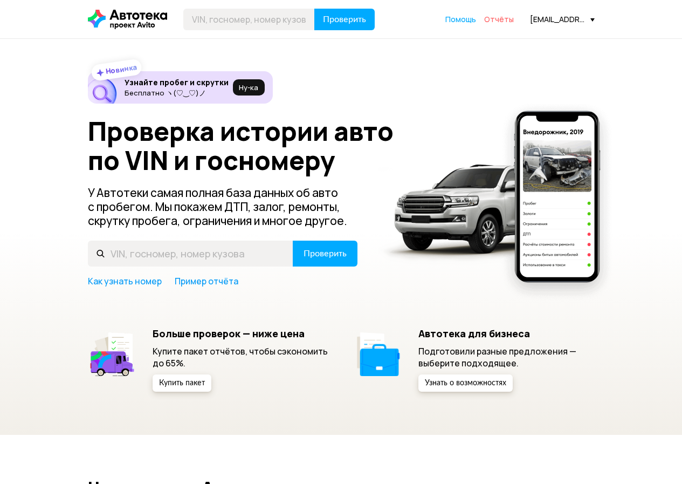
click at [501, 16] on span "Отчёты" at bounding box center [499, 19] width 30 height 10
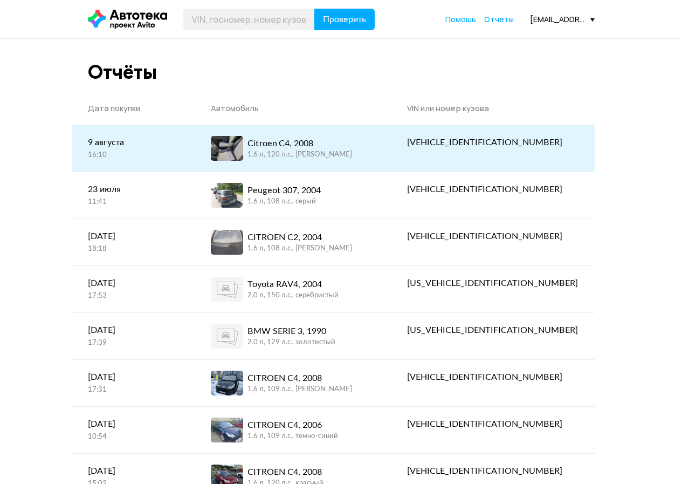
click at [346, 149] on div "Citroen C4, 2008" at bounding box center [300, 143] width 105 height 13
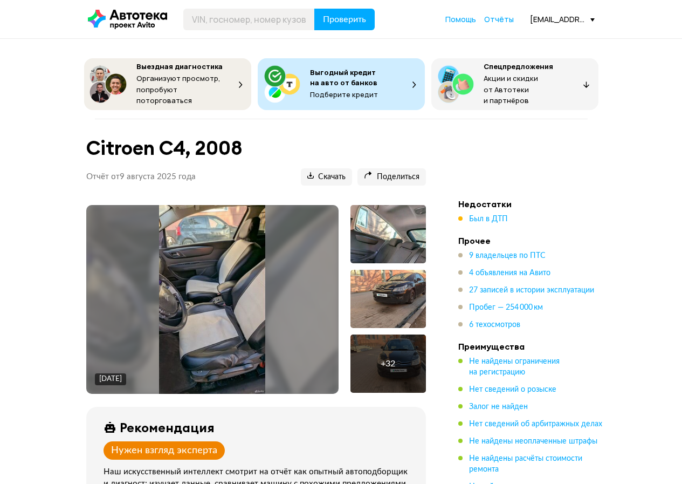
click at [210, 286] on img at bounding box center [212, 299] width 106 height 189
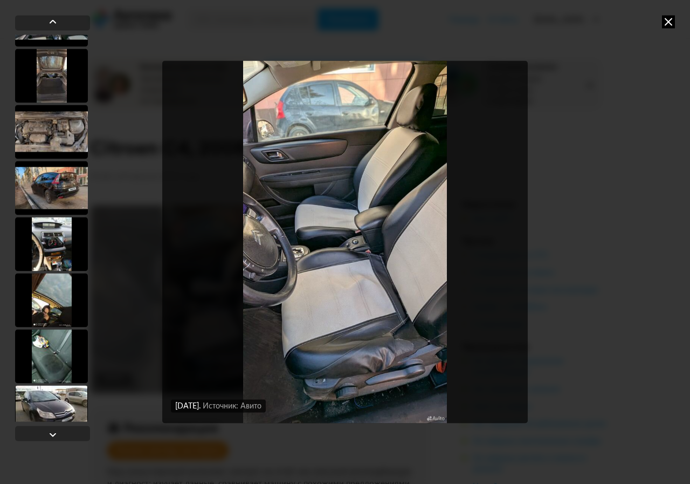
scroll to position [377, 0]
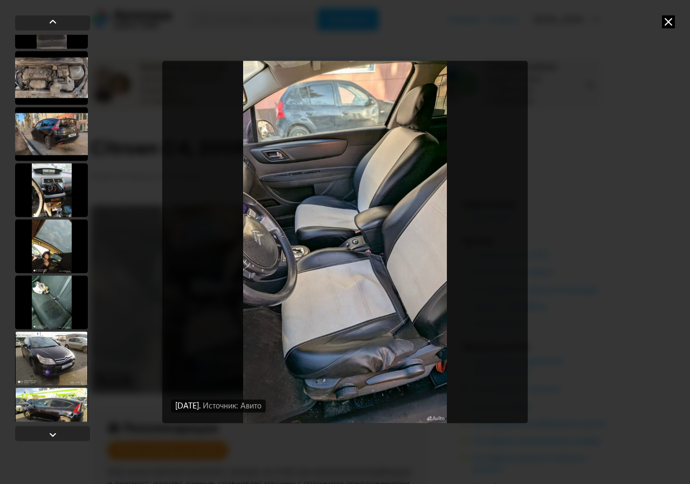
click at [64, 197] on div at bounding box center [51, 190] width 73 height 54
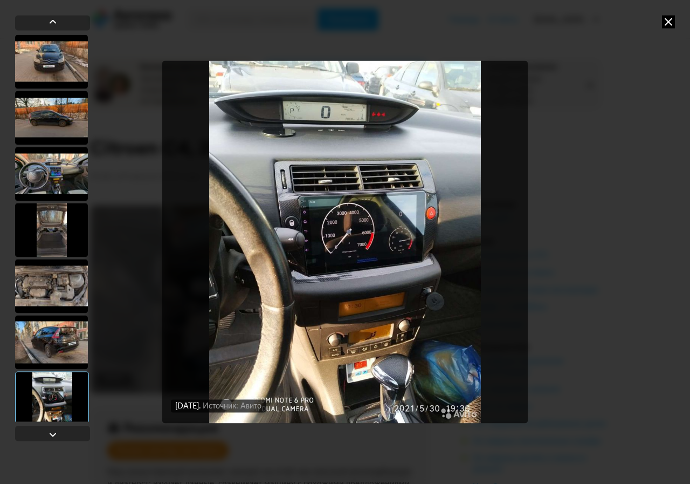
scroll to position [161, 0]
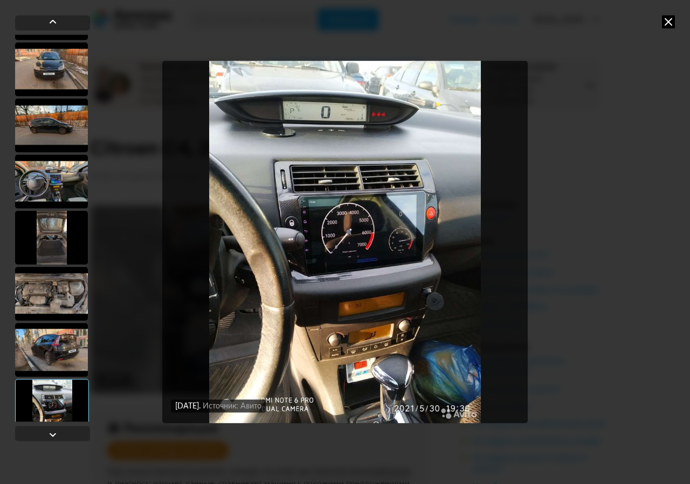
click at [32, 188] on div at bounding box center [51, 181] width 73 height 54
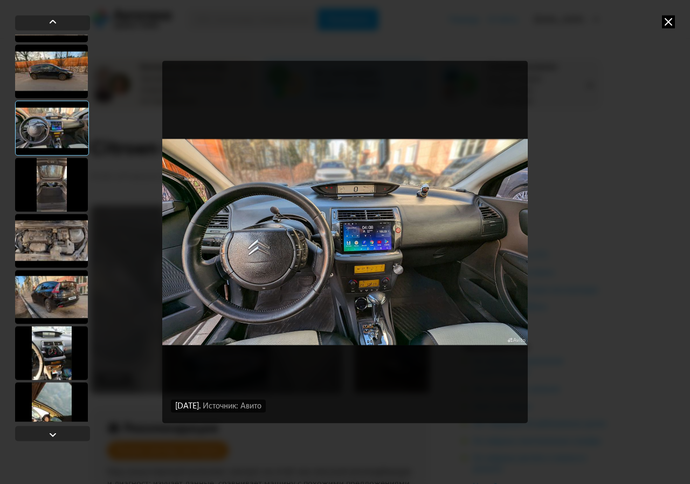
scroll to position [269, 0]
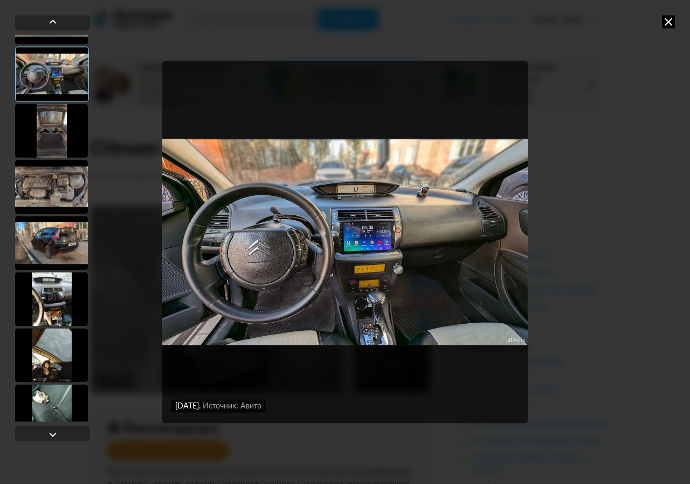
click at [56, 294] on div at bounding box center [51, 299] width 73 height 54
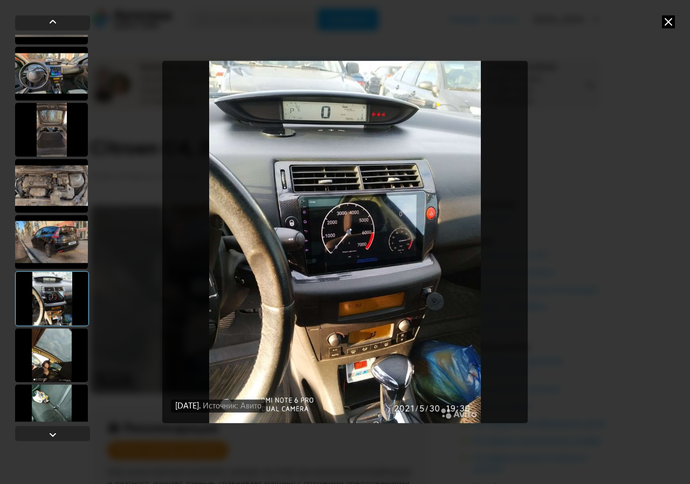
click at [50, 343] on div at bounding box center [51, 355] width 73 height 54
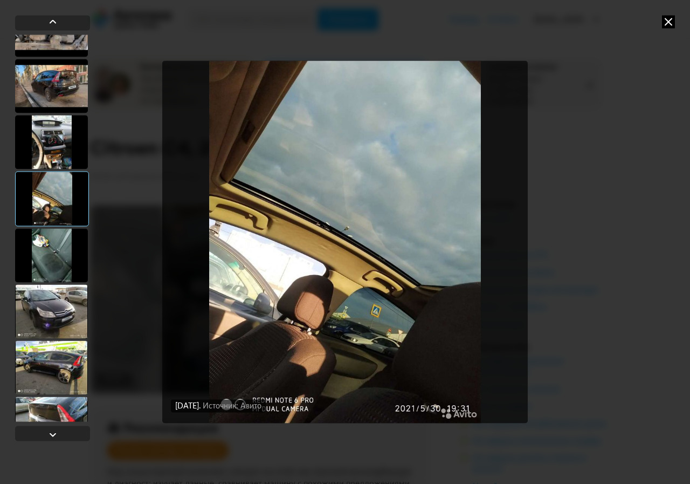
scroll to position [430, 0]
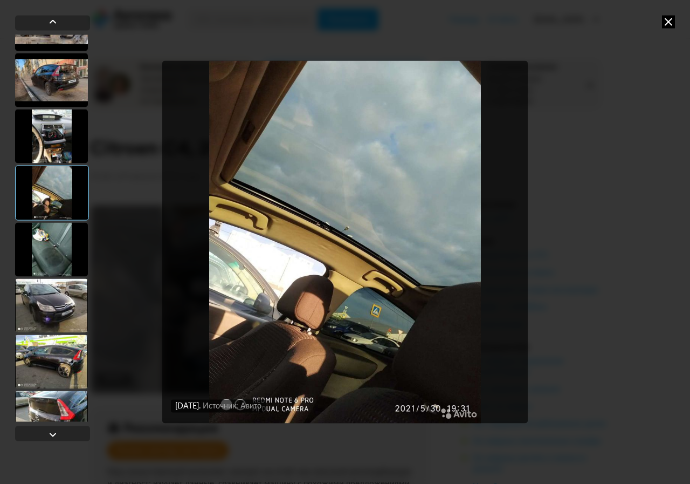
click at [45, 260] on div at bounding box center [51, 249] width 73 height 54
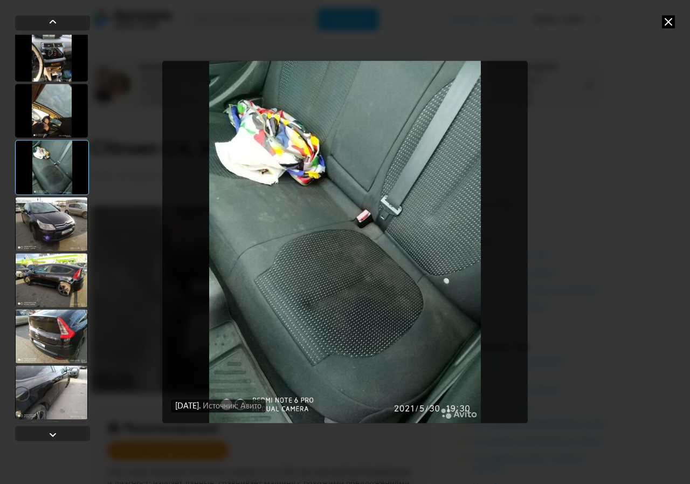
scroll to position [538, 0]
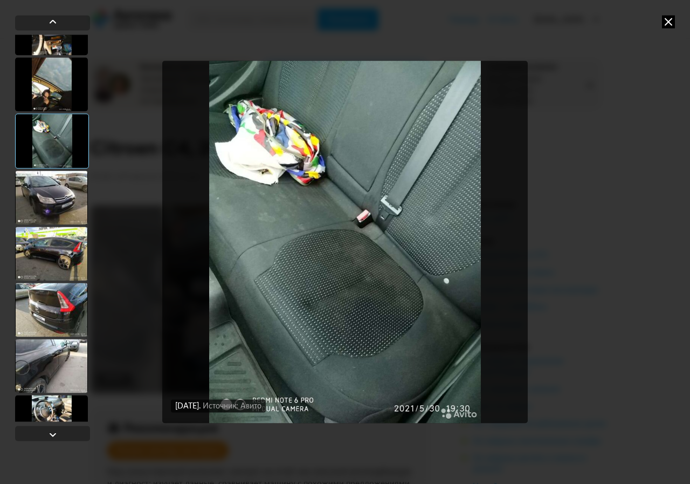
click at [52, 196] on div at bounding box center [51, 197] width 73 height 54
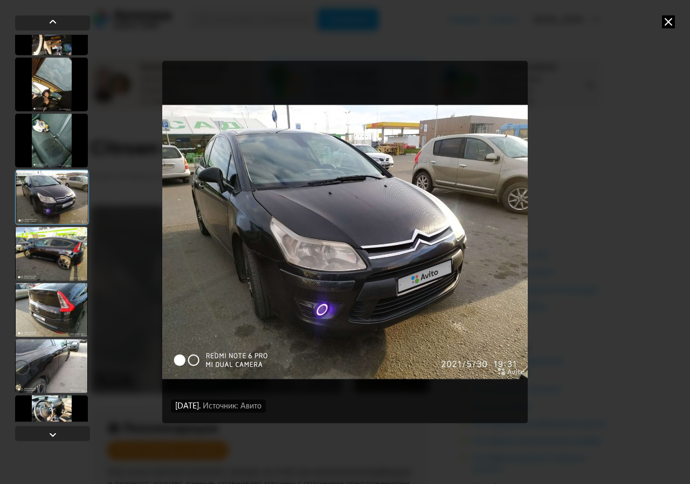
click at [72, 238] on div at bounding box center [51, 253] width 73 height 54
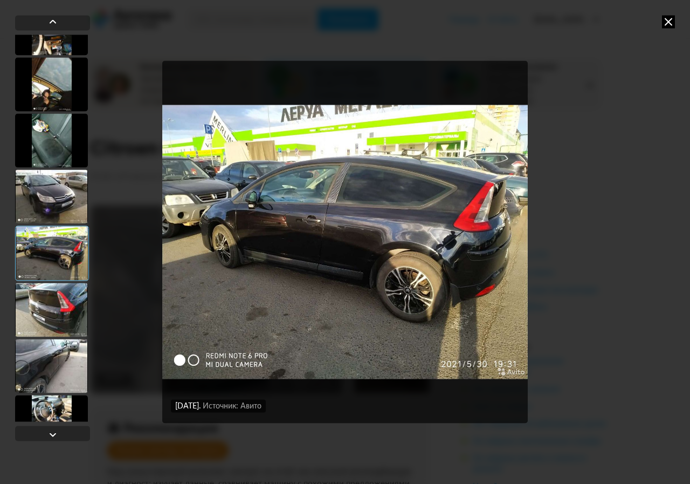
click at [265, 274] on img "Go to Slide 14" at bounding box center [345, 241] width 366 height 363
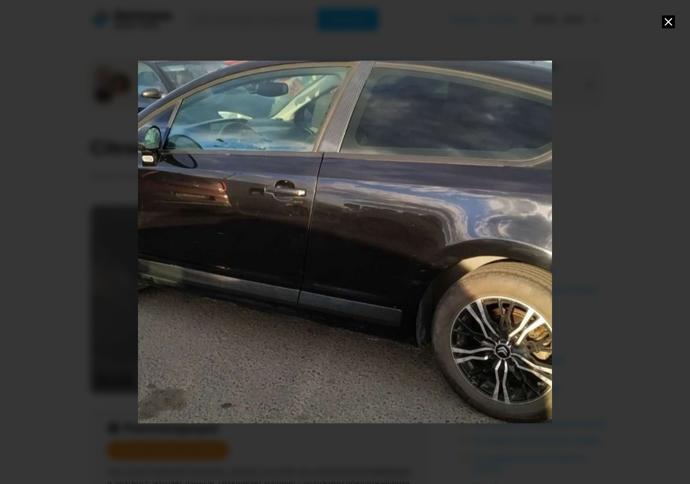
drag, startPoint x: 422, startPoint y: 271, endPoint x: 491, endPoint y: 270, distance: 69.6
click at [491, 270] on div "Go to Slide 14" at bounding box center [361, 241] width 828 height 726
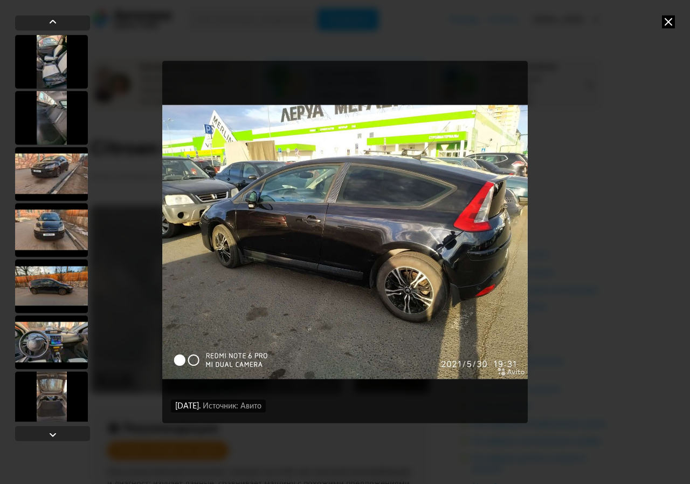
click at [233, 219] on img "Go to Slide 14" at bounding box center [345, 241] width 366 height 363
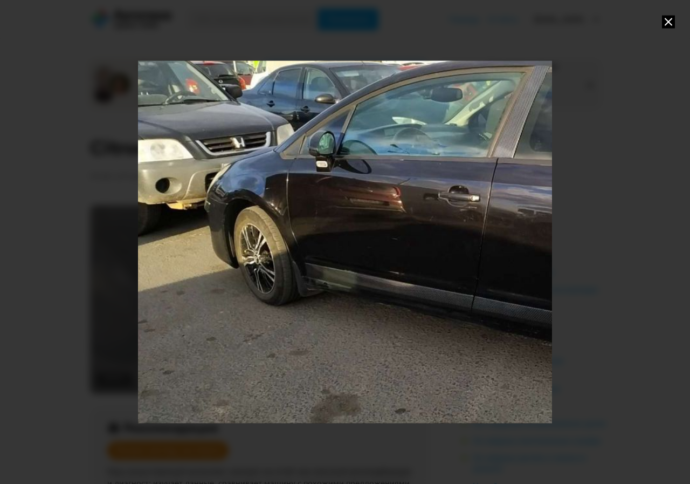
drag, startPoint x: 233, startPoint y: 219, endPoint x: 423, endPoint y: 223, distance: 189.9
click at [423, 223] on div "Go to Slide 14" at bounding box center [535, 247] width 828 height 726
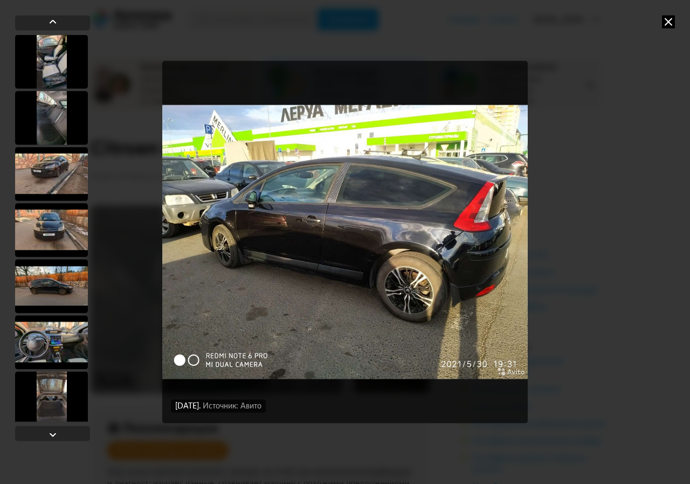
click at [65, 345] on div at bounding box center [51, 342] width 73 height 54
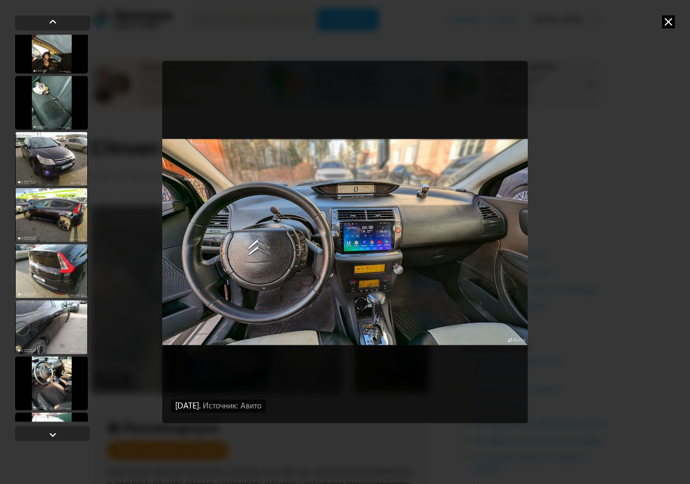
scroll to position [593, 0]
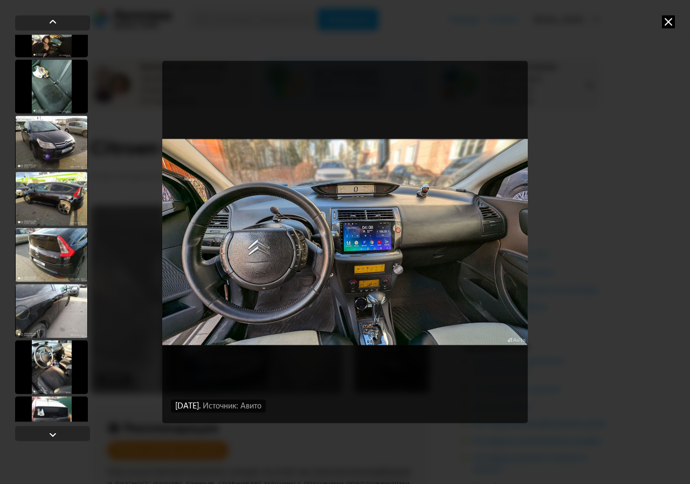
click at [54, 267] on div at bounding box center [51, 255] width 73 height 54
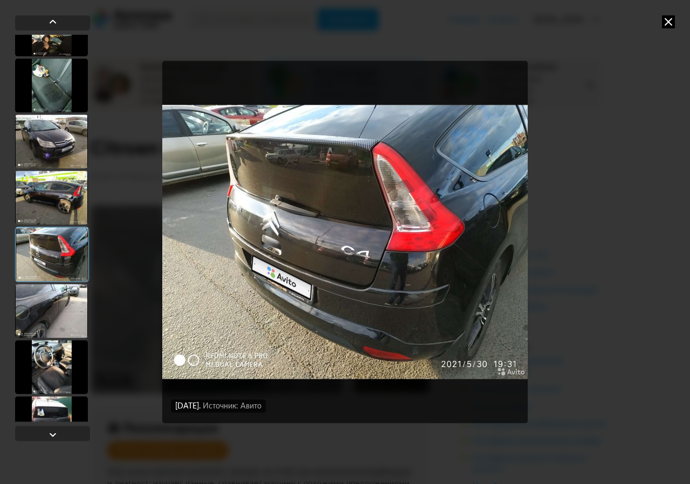
scroll to position [592, 0]
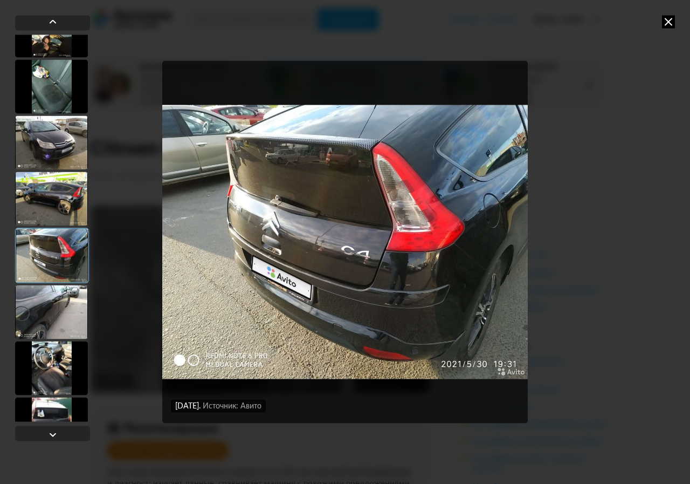
click at [70, 303] on div at bounding box center [51, 312] width 73 height 54
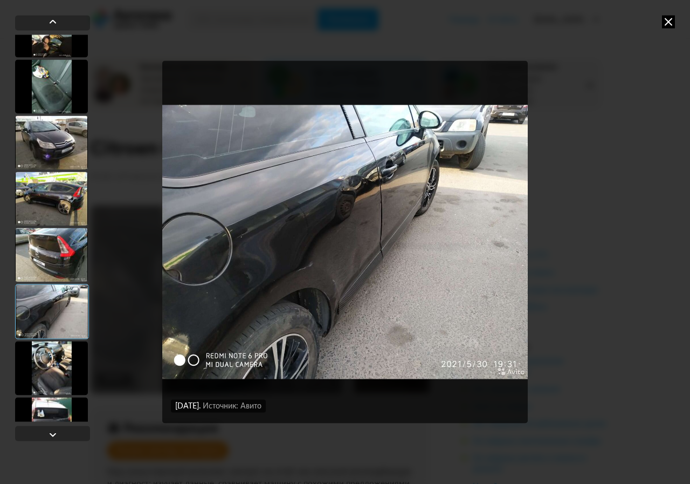
click at [63, 348] on div at bounding box center [51, 368] width 73 height 54
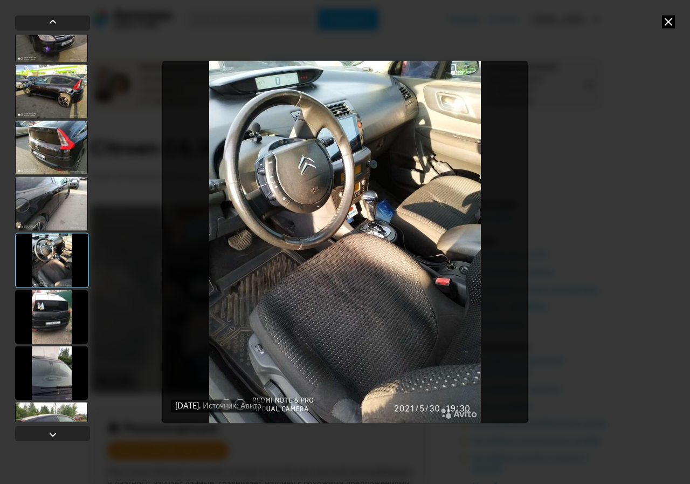
scroll to position [700, 0]
click at [55, 327] on div at bounding box center [51, 316] width 73 height 54
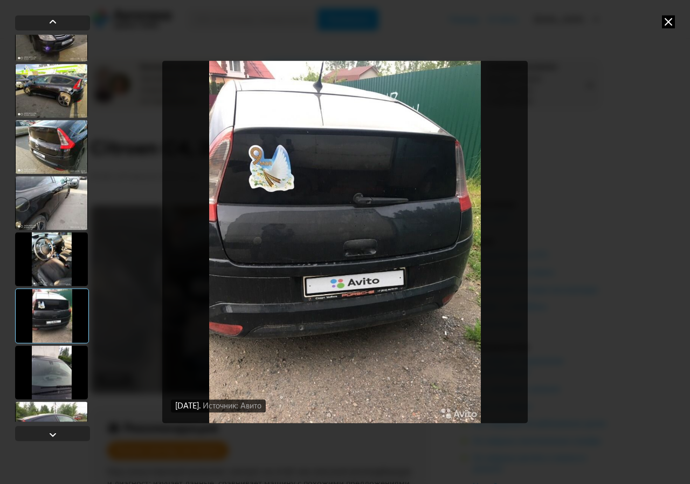
click at [52, 362] on div at bounding box center [51, 372] width 73 height 54
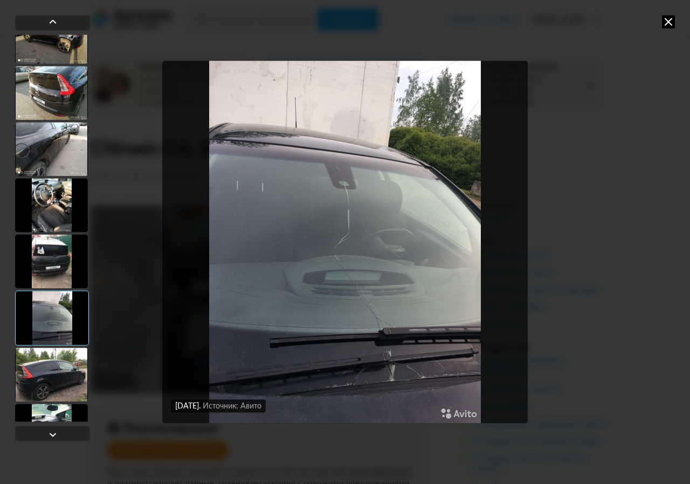
scroll to position [808, 0]
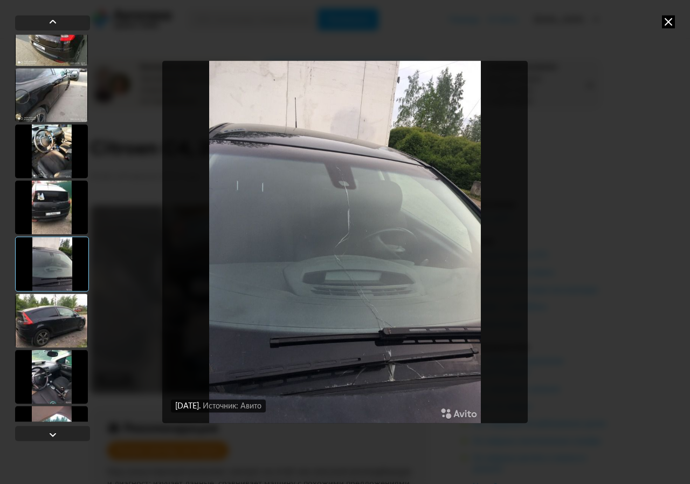
click at [52, 320] on div at bounding box center [51, 320] width 73 height 54
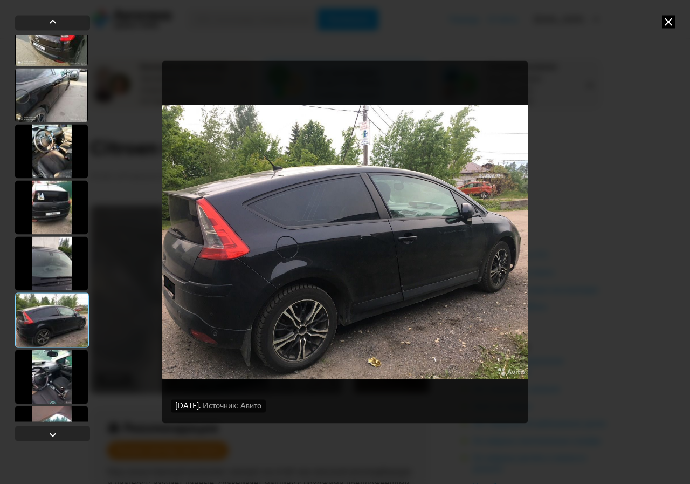
click at [58, 378] on div at bounding box center [51, 376] width 73 height 54
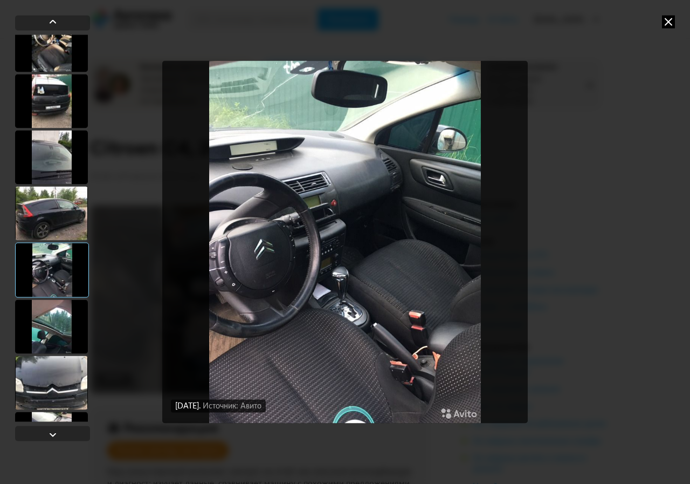
scroll to position [916, 0]
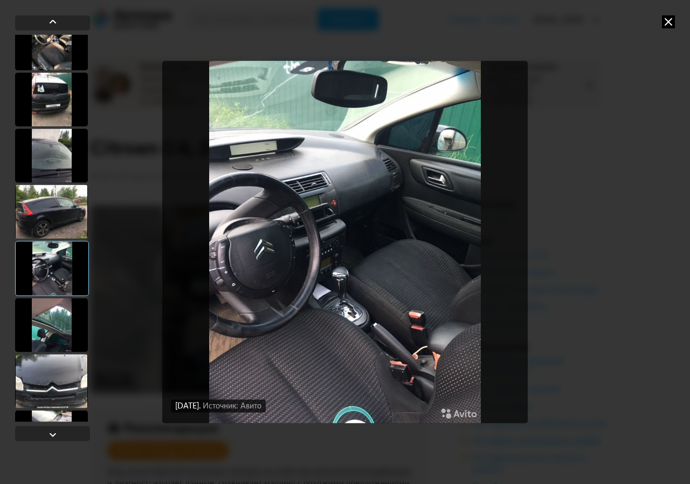
click at [60, 333] on div at bounding box center [51, 325] width 73 height 54
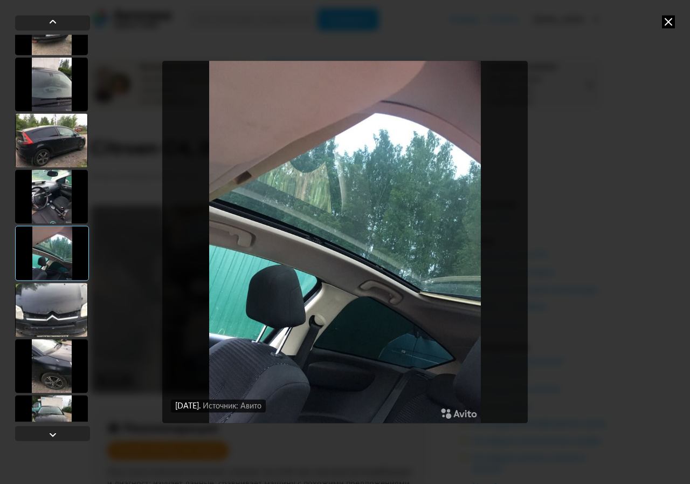
scroll to position [1023, 0]
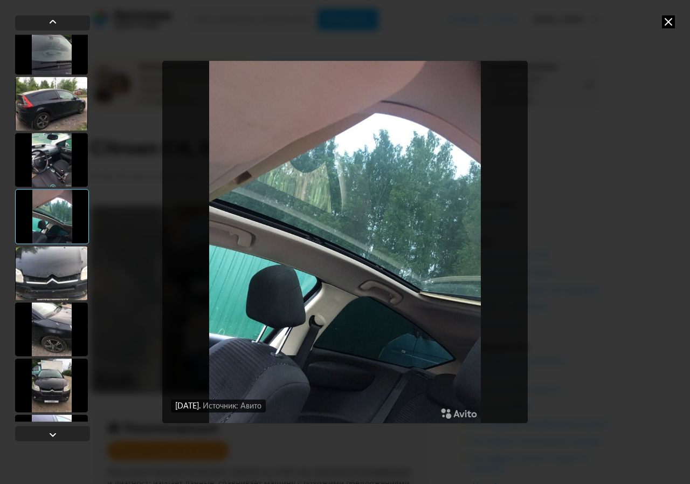
click at [60, 270] on div at bounding box center [51, 273] width 73 height 54
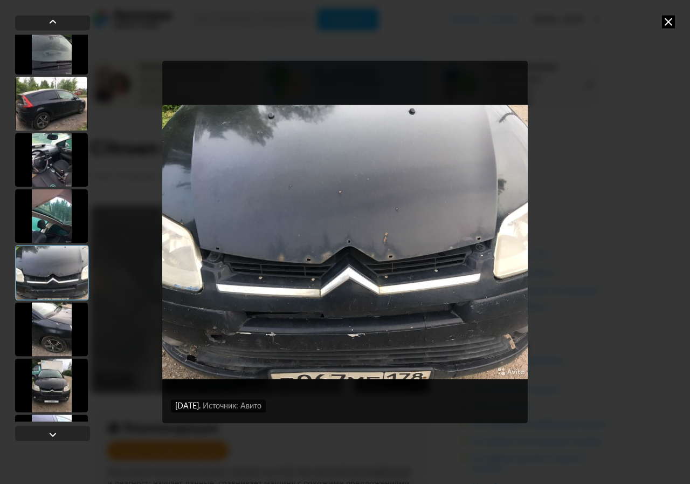
click at [68, 313] on div at bounding box center [51, 329] width 73 height 54
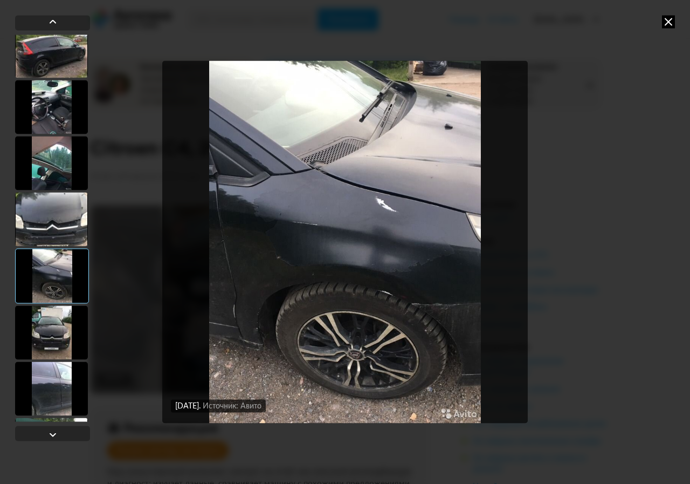
scroll to position [1131, 0]
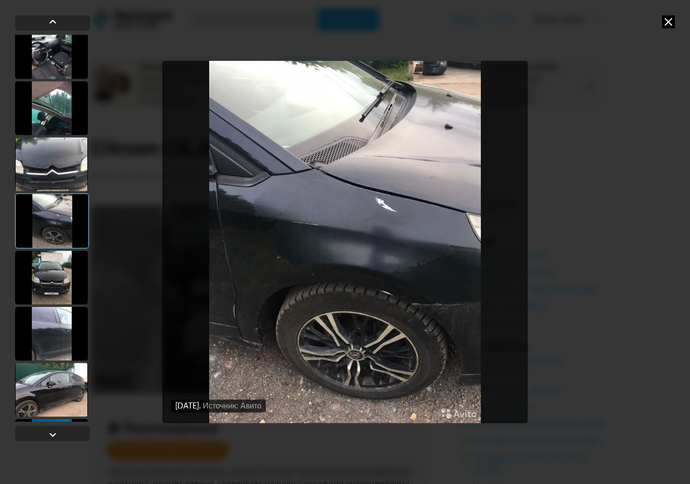
click at [55, 286] on div at bounding box center [51, 277] width 73 height 54
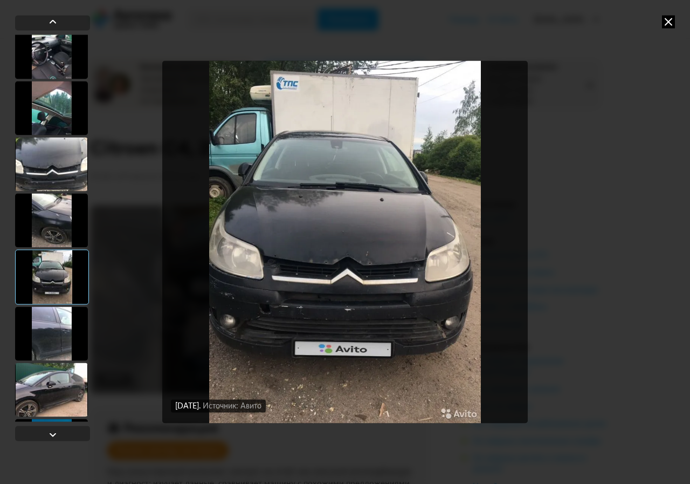
click at [60, 348] on div at bounding box center [51, 333] width 73 height 54
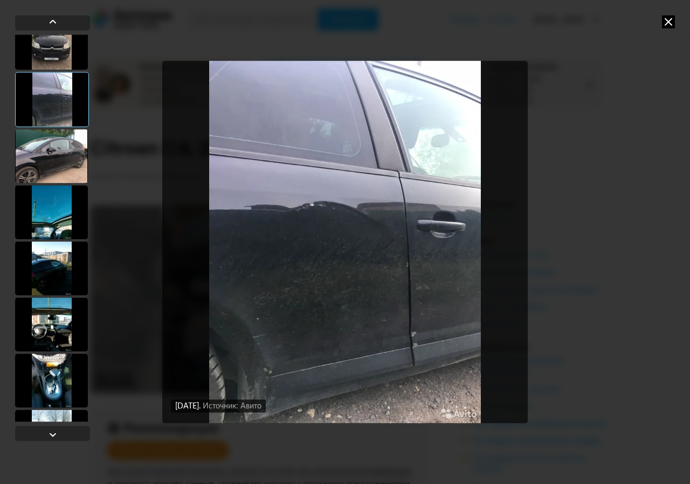
scroll to position [1401, 0]
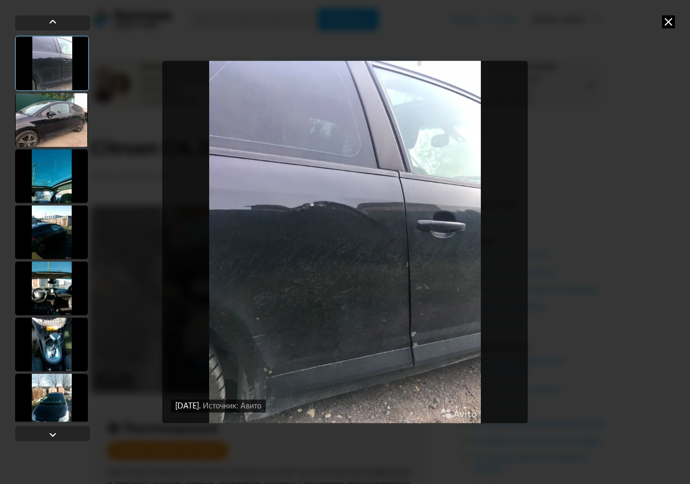
click at [45, 233] on div at bounding box center [51, 232] width 73 height 54
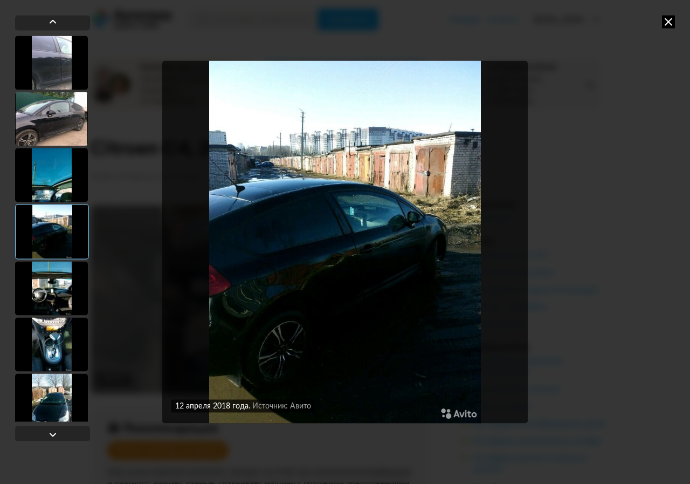
click at [44, 294] on div at bounding box center [51, 288] width 73 height 54
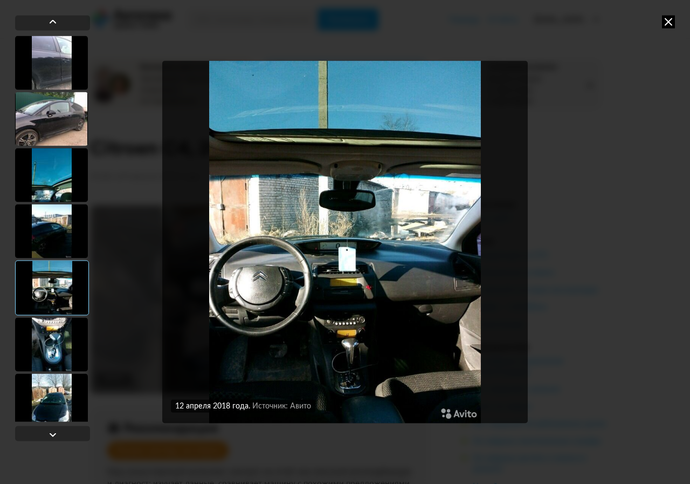
click at [51, 341] on div at bounding box center [51, 344] width 73 height 54
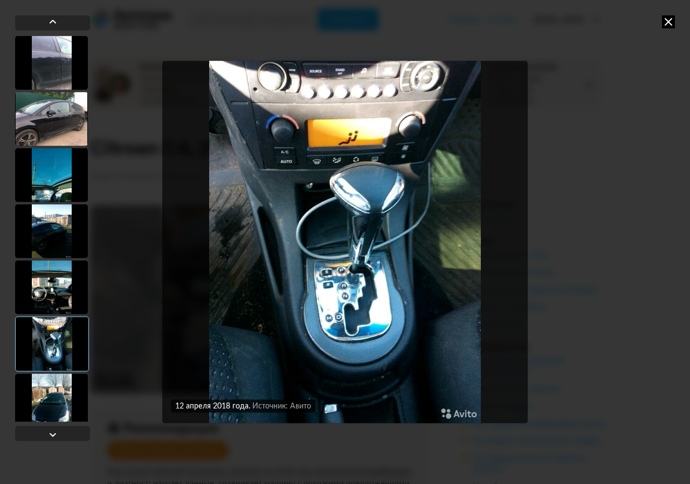
click at [52, 293] on div at bounding box center [51, 287] width 73 height 54
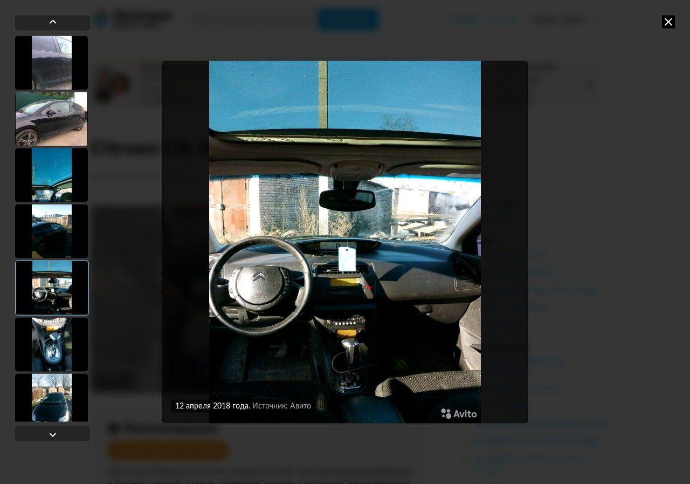
click at [56, 342] on div at bounding box center [51, 344] width 73 height 54
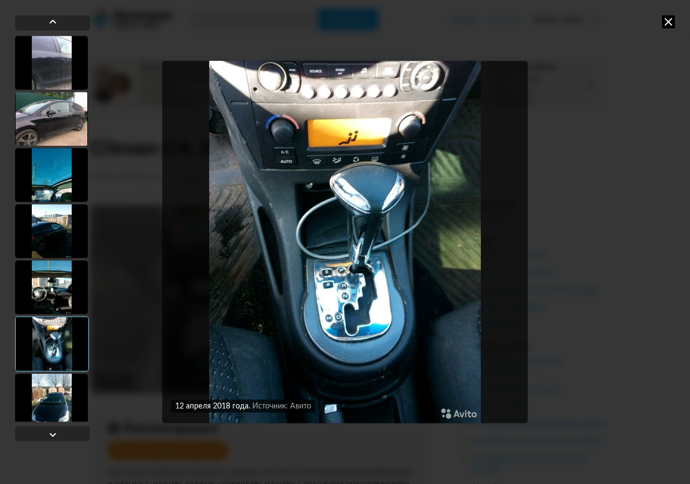
click at [49, 403] on div at bounding box center [51, 400] width 73 height 54
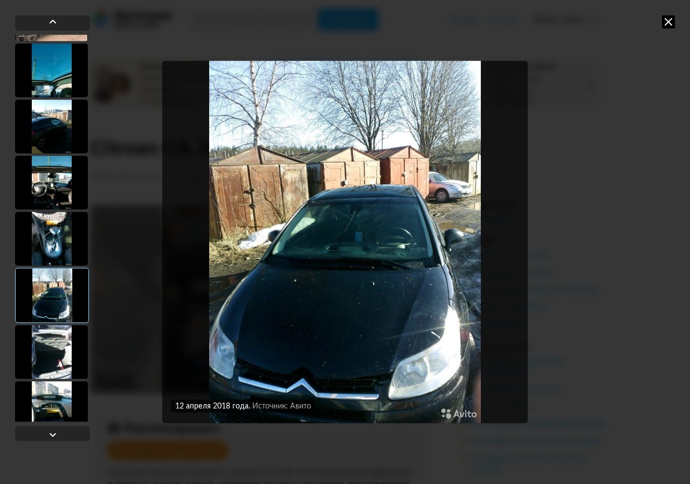
scroll to position [1509, 0]
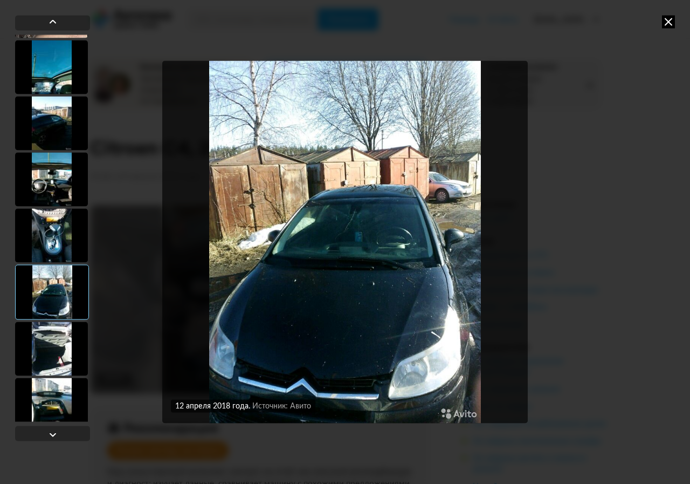
click at [61, 347] on div at bounding box center [51, 348] width 73 height 54
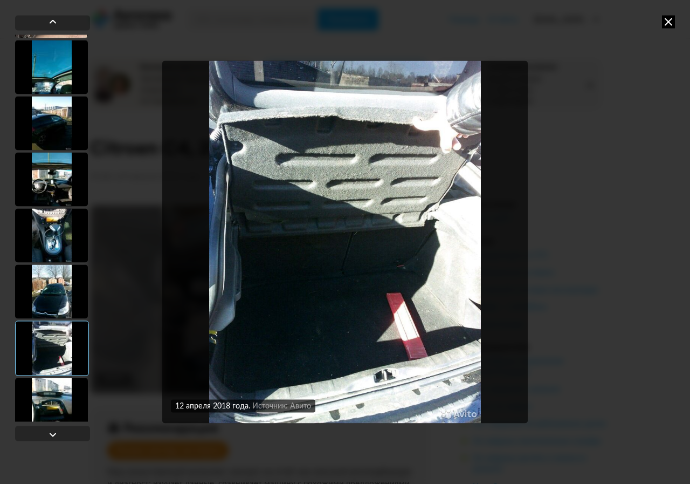
click at [57, 401] on div at bounding box center [51, 404] width 73 height 54
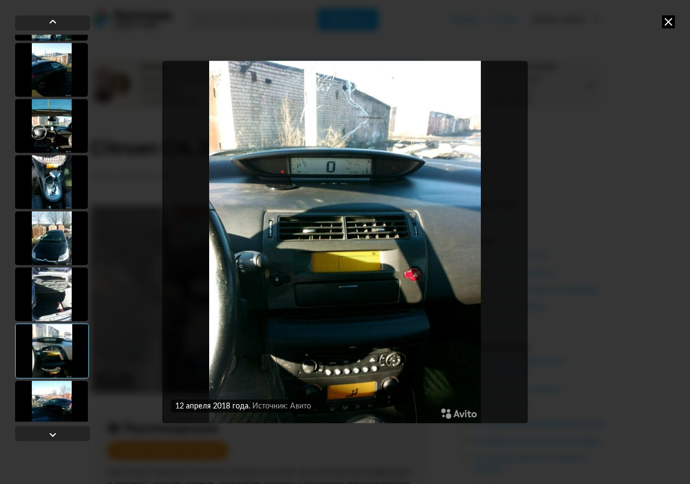
scroll to position [1577, 0]
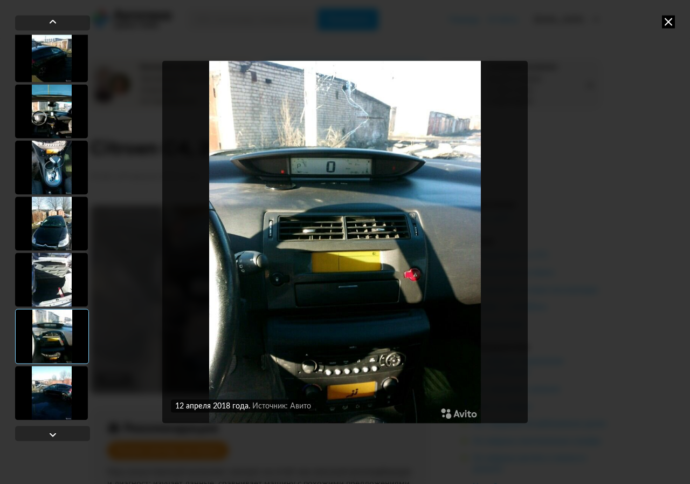
click at [57, 375] on div at bounding box center [51, 393] width 73 height 54
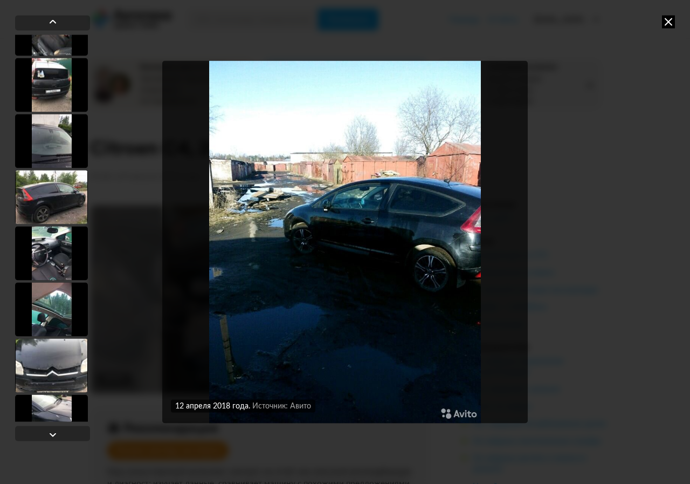
scroll to position [876, 0]
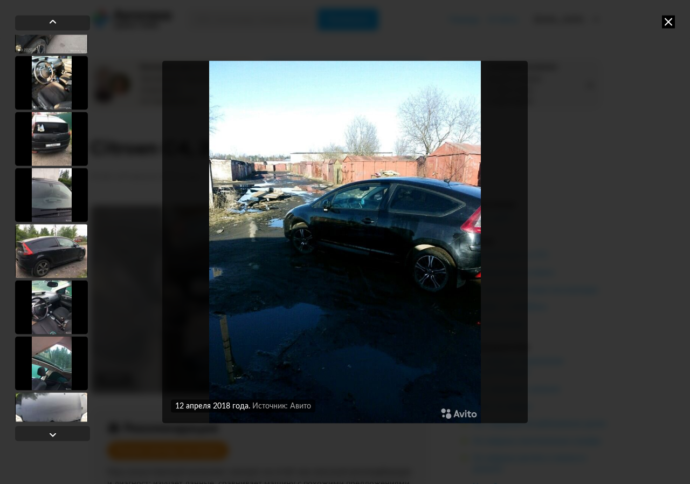
click at [57, 308] on div at bounding box center [51, 307] width 73 height 54
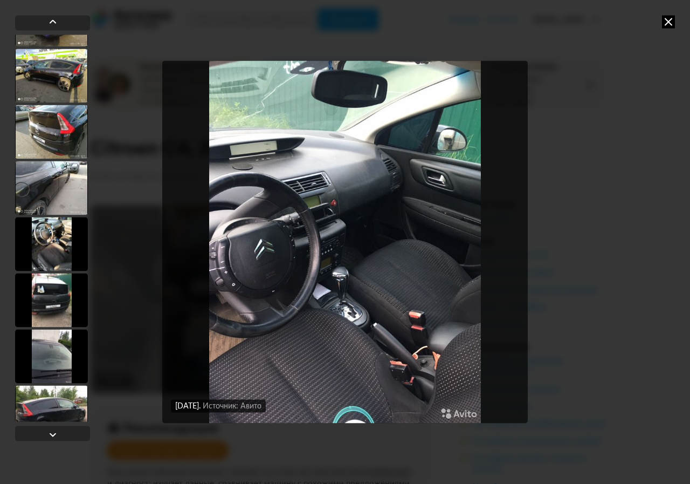
scroll to position [714, 0]
click at [55, 244] on div at bounding box center [51, 244] width 73 height 54
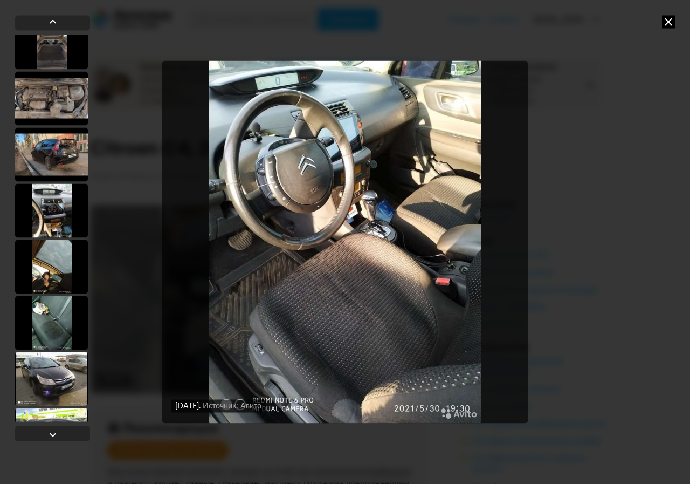
scroll to position [337, 0]
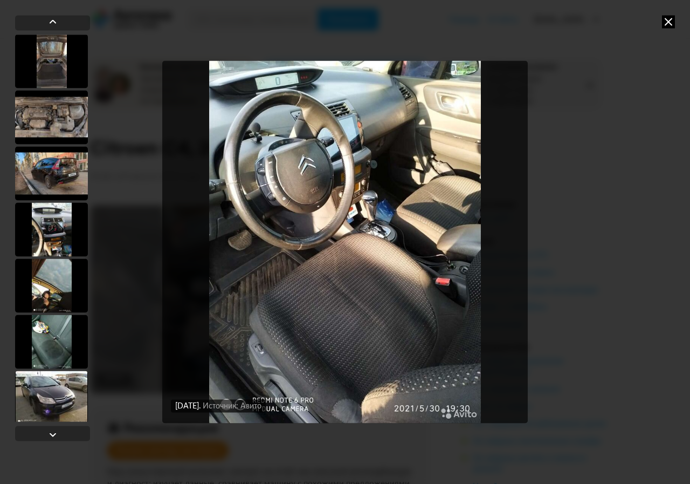
click at [56, 242] on div at bounding box center [51, 229] width 73 height 54
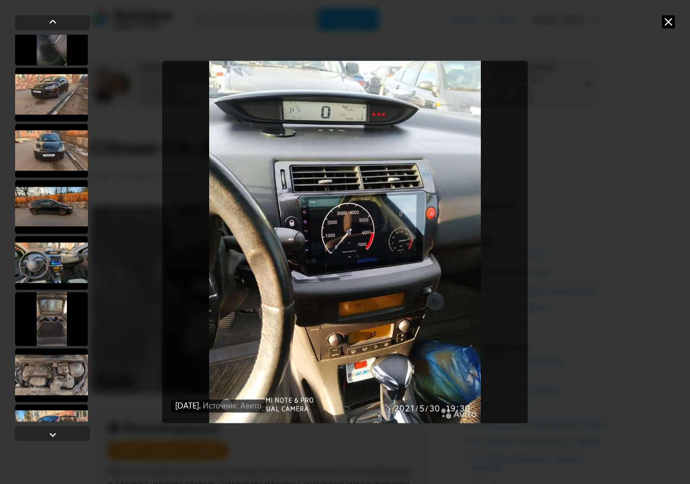
scroll to position [67, 0]
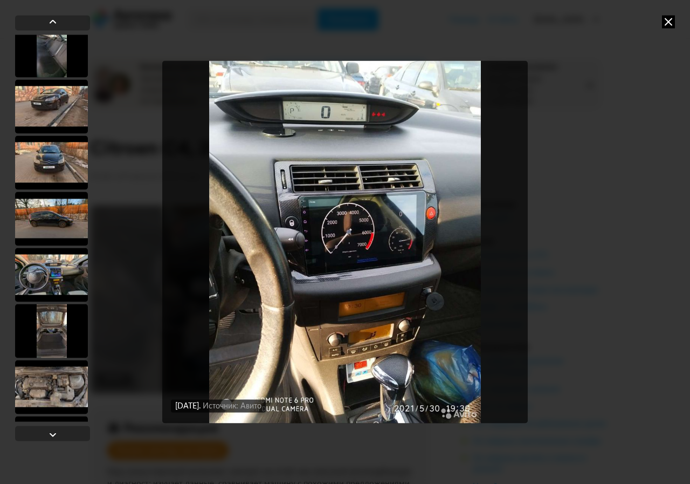
click at [71, 255] on div at bounding box center [51, 275] width 73 height 54
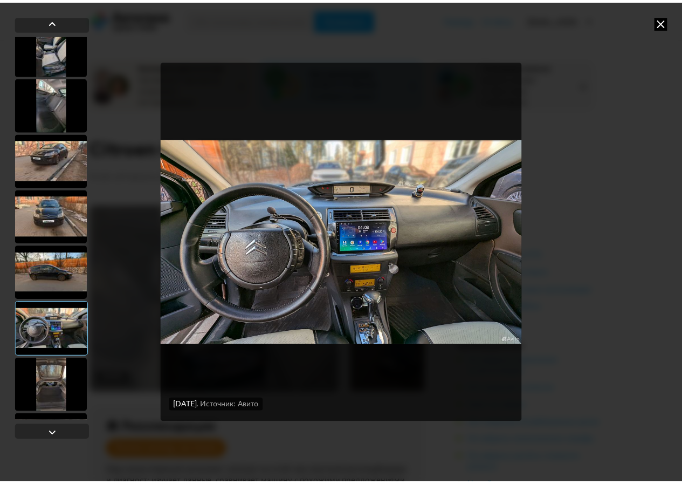
scroll to position [0, 0]
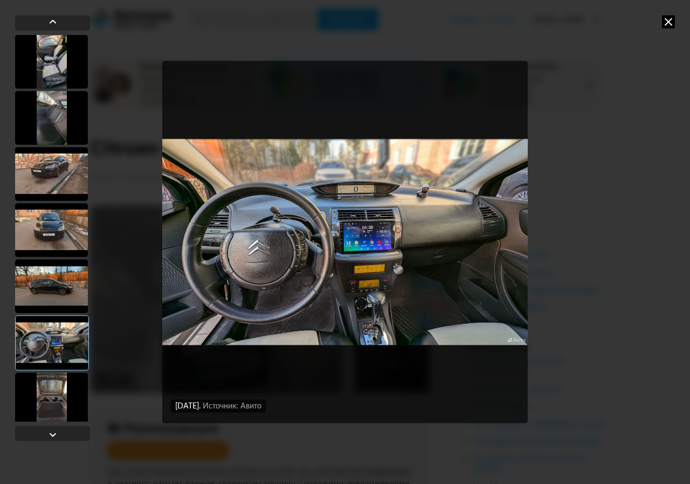
click at [673, 21] on icon at bounding box center [668, 21] width 13 height 13
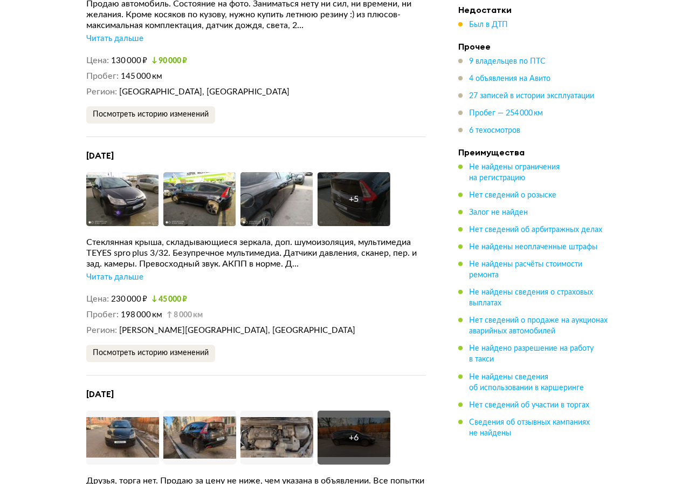
scroll to position [3235, 0]
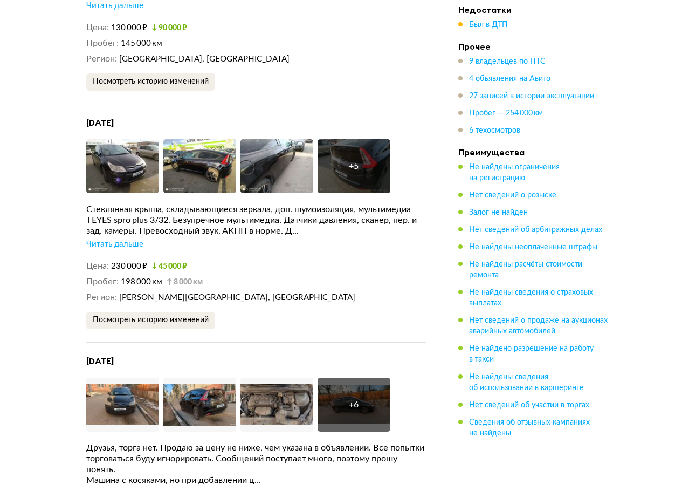
click at [132, 239] on div "Читать дальше" at bounding box center [114, 244] width 57 height 11
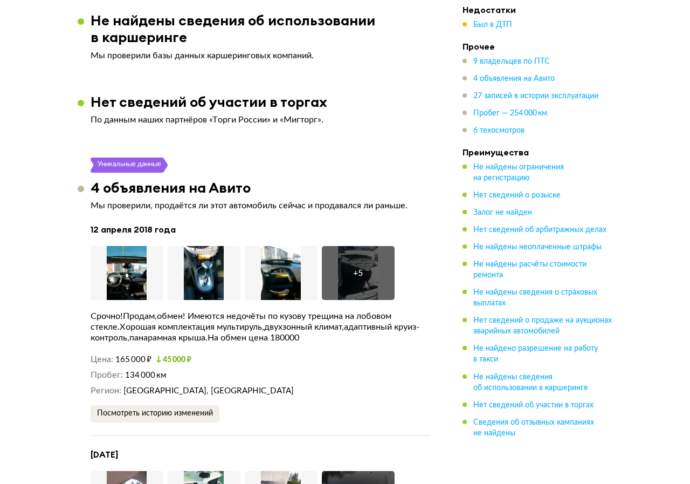
scroll to position [2750, 0]
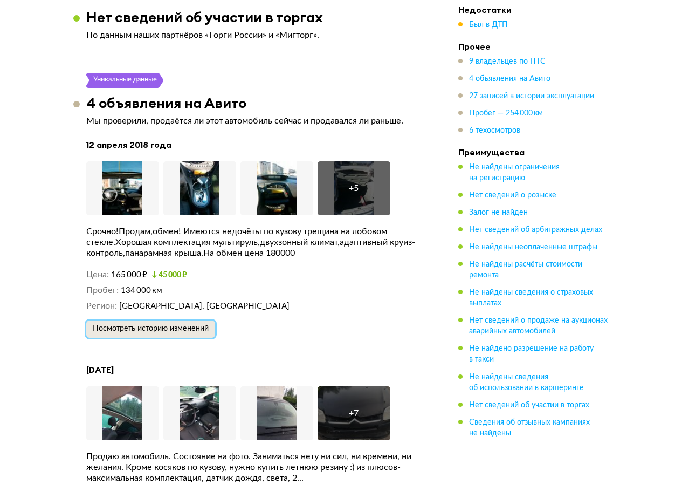
click at [185, 320] on button "Посмотреть историю изменений" at bounding box center [150, 328] width 129 height 17
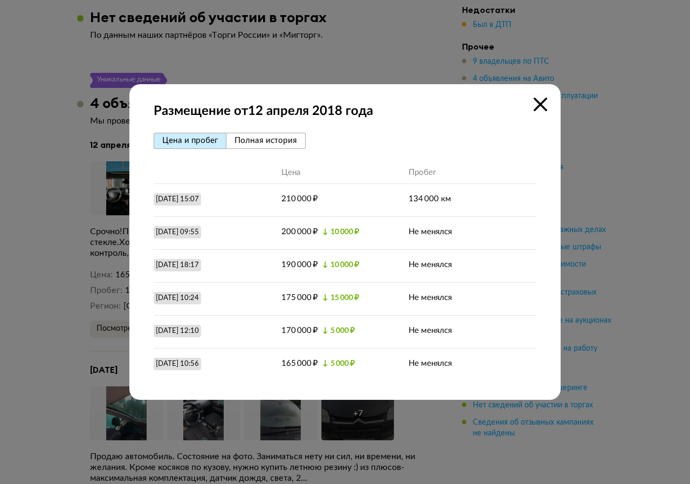
click at [262, 143] on span "Полная история" at bounding box center [266, 140] width 63 height 8
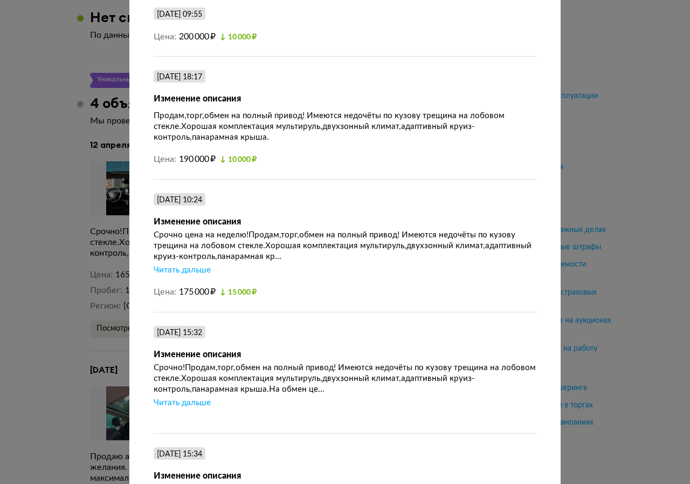
scroll to position [377, 0]
click at [169, 273] on div "Читать дальше" at bounding box center [182, 269] width 57 height 11
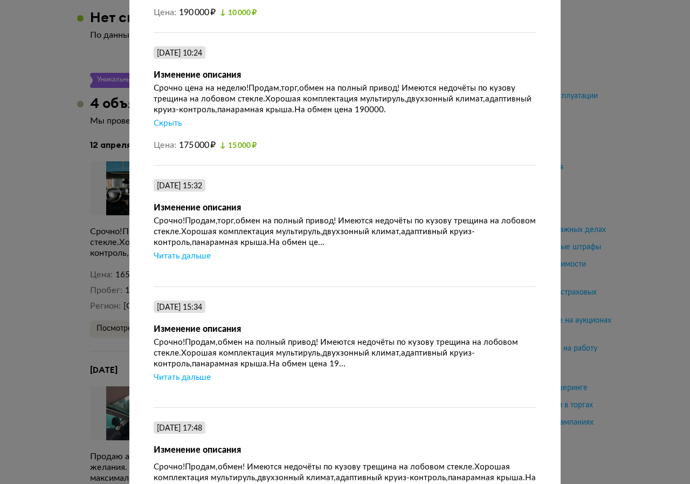
scroll to position [539, 0]
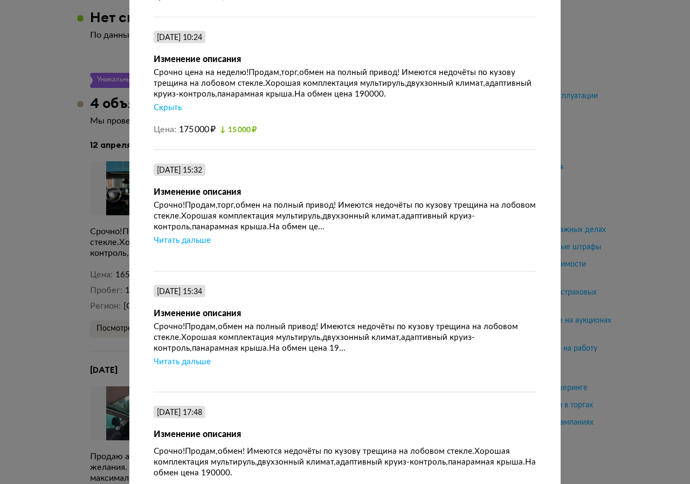
click at [184, 246] on div "Читать дальше" at bounding box center [182, 240] width 57 height 11
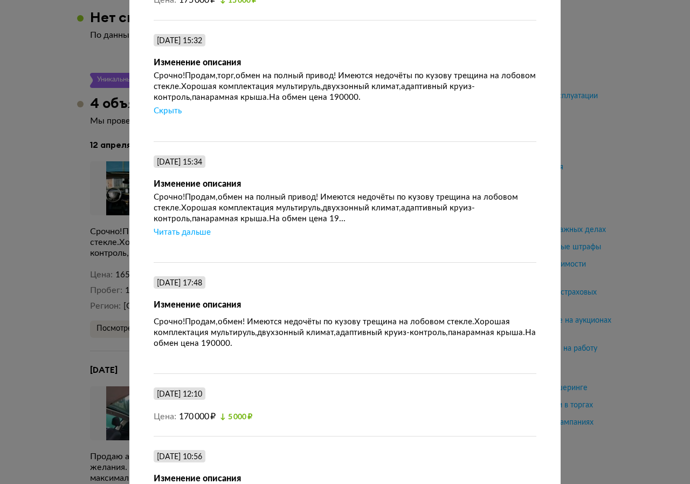
scroll to position [701, 0]
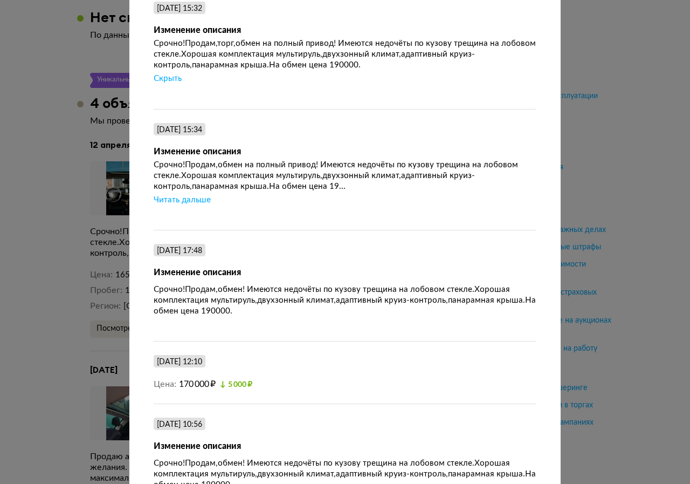
click at [191, 205] on div "Читать дальше" at bounding box center [182, 200] width 57 height 11
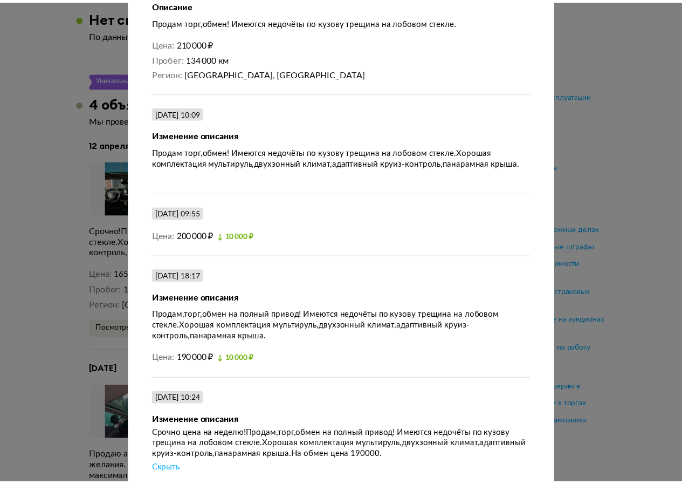
scroll to position [0, 0]
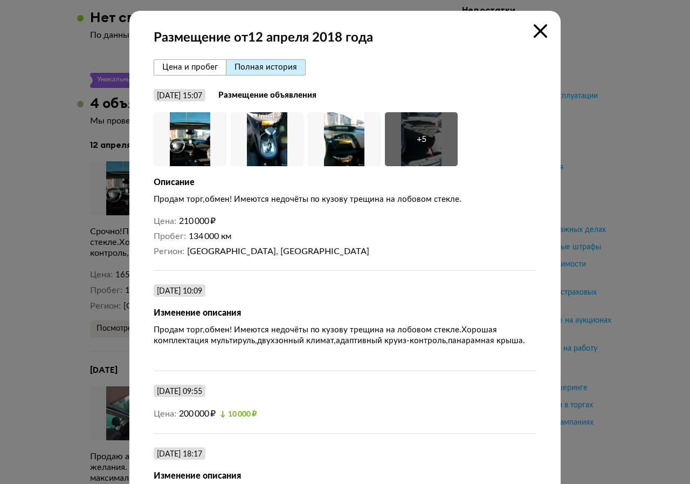
click at [540, 29] on icon at bounding box center [540, 30] width 13 height 13
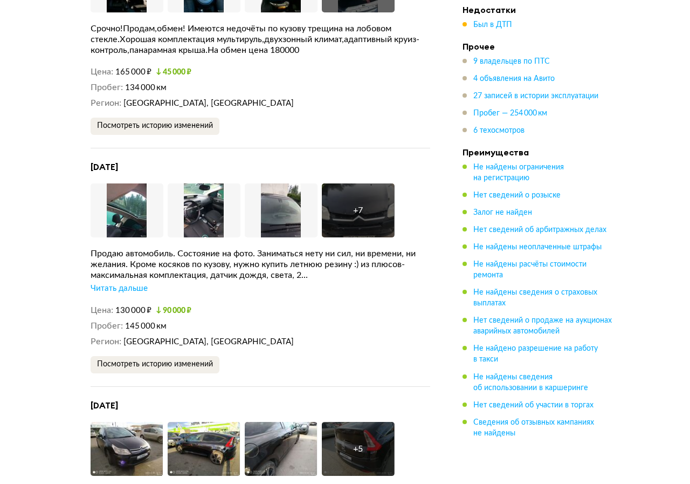
scroll to position [3020, 0]
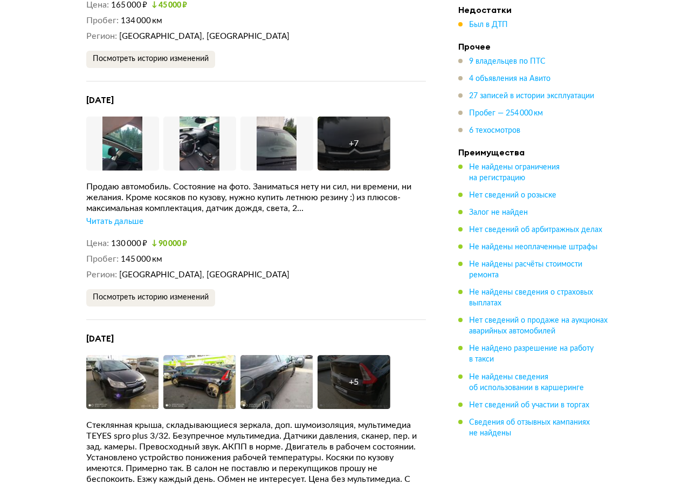
click at [160, 271] on div "[DATE] Увеличить фото Увеличить фото Увеличить фото + 7 Увеличить фото Продаю а…" at bounding box center [256, 206] width 340 height 225
click at [158, 289] on button "Посмотреть историю изменений" at bounding box center [150, 297] width 129 height 17
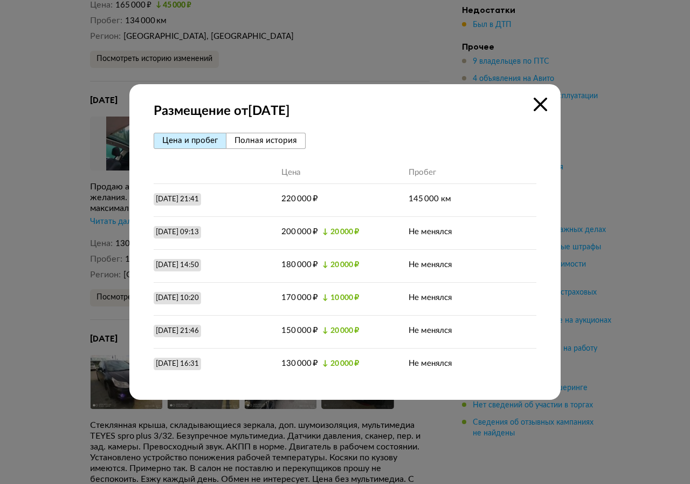
click at [289, 142] on span "Полная история" at bounding box center [266, 140] width 63 height 8
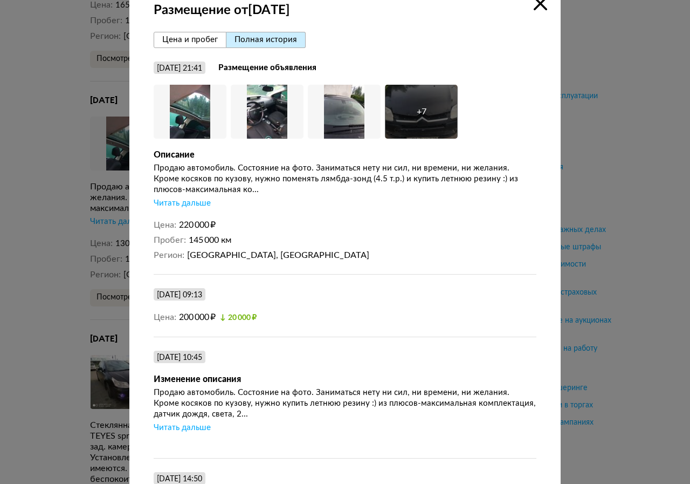
scroll to position [54, 0]
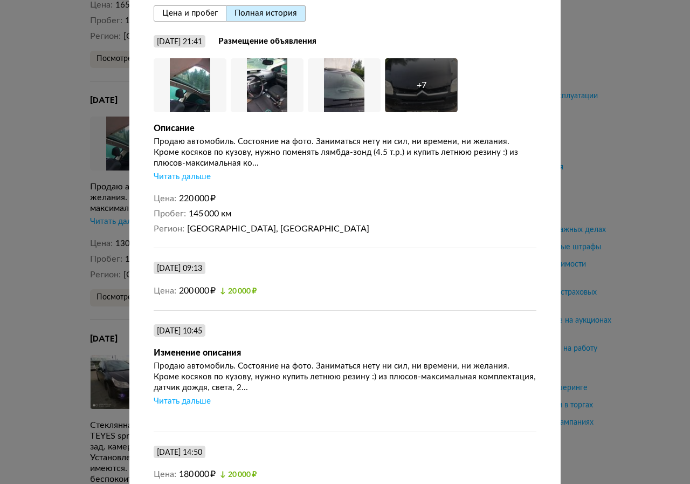
click at [196, 176] on div "Читать дальше" at bounding box center [182, 176] width 57 height 11
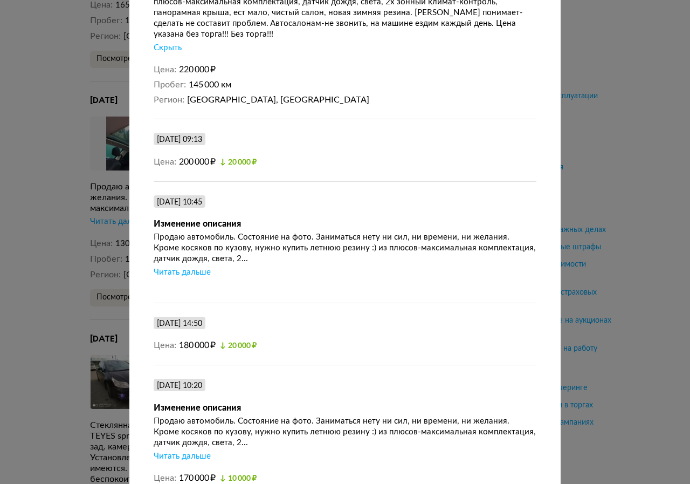
scroll to position [216, 0]
click at [192, 273] on div "Читать дальше" at bounding box center [182, 271] width 57 height 11
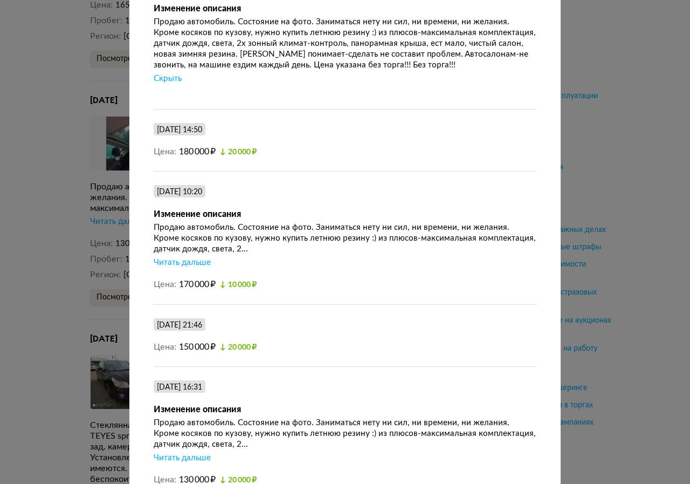
scroll to position [431, 0]
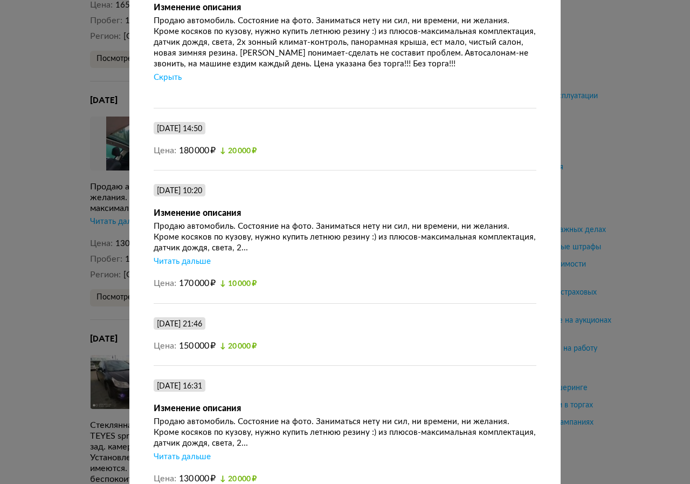
click at [200, 265] on div "Читать дальше" at bounding box center [182, 261] width 57 height 11
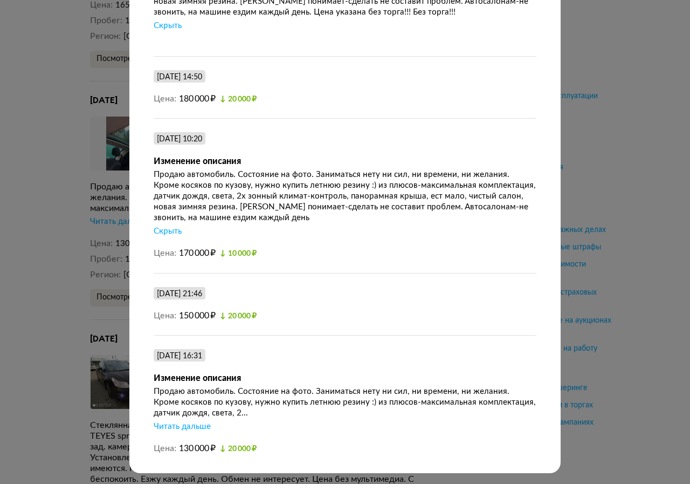
scroll to position [494, 0]
click at [201, 423] on div "Читать дальше" at bounding box center [182, 426] width 57 height 11
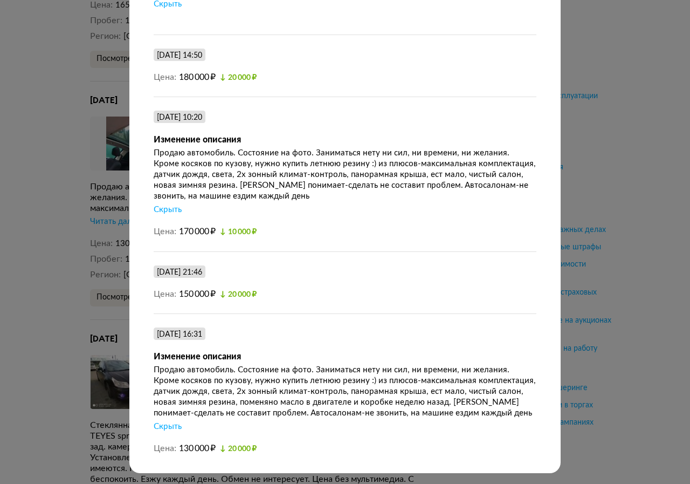
scroll to position [516, 0]
click at [40, 253] on div "Размещение от [DATE] Цена и пробег Полная история [DATE] 21:41 Размещение объяв…" at bounding box center [345, 242] width 690 height 484
click at [571, 77] on div "Размещение от [DATE] Цена и пробег Полная история [DATE] 21:41 Размещение объяв…" at bounding box center [345, 242] width 690 height 484
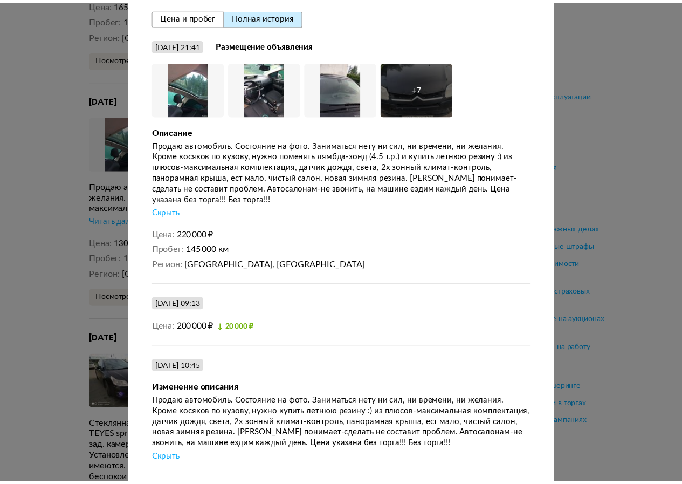
scroll to position [0, 0]
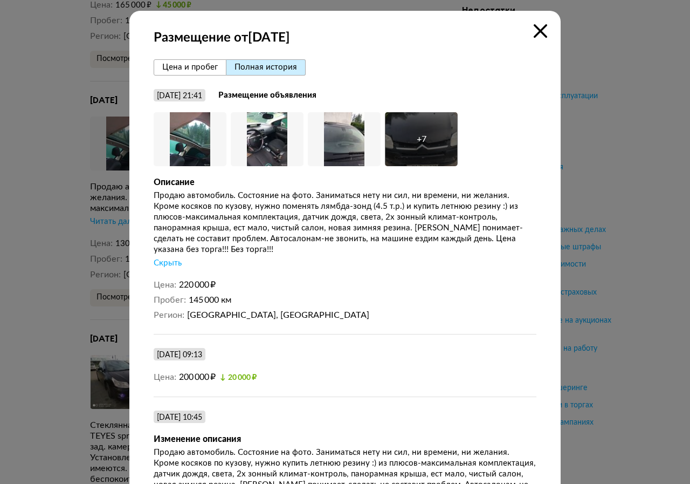
click at [540, 35] on icon at bounding box center [540, 30] width 13 height 13
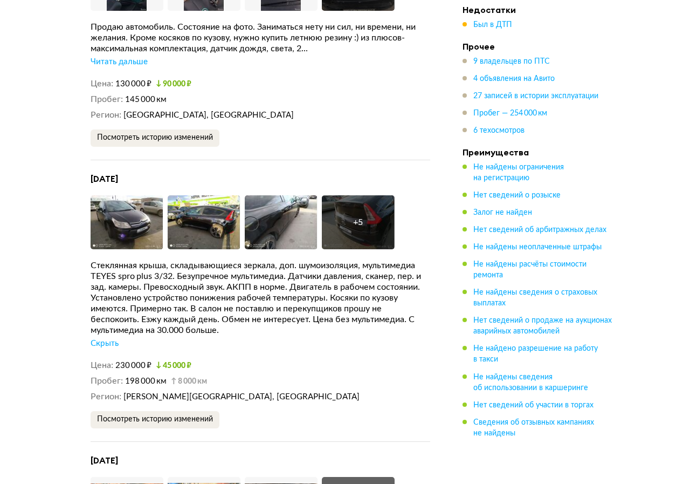
scroll to position [3182, 0]
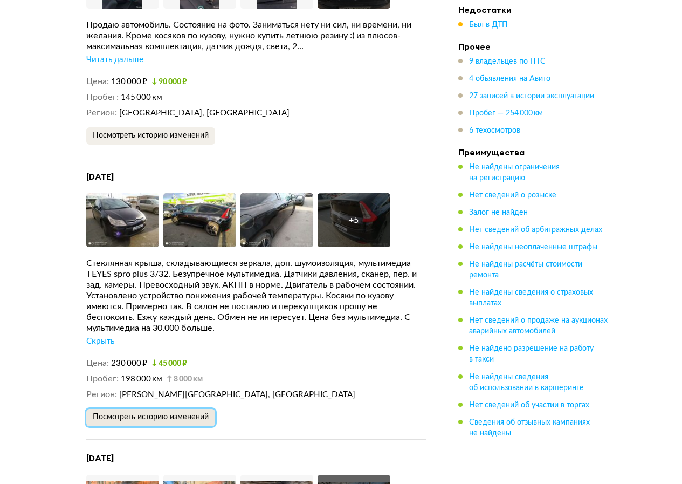
click at [177, 413] on span "Посмотреть историю изменений" at bounding box center [151, 417] width 116 height 8
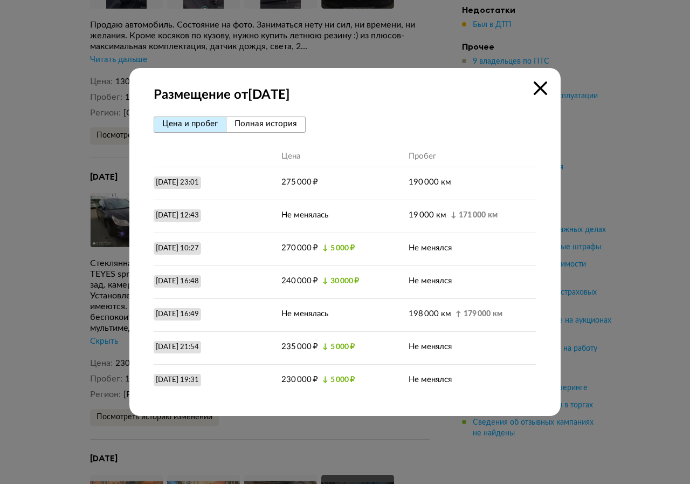
click at [274, 120] on span "Полная история" at bounding box center [266, 124] width 63 height 8
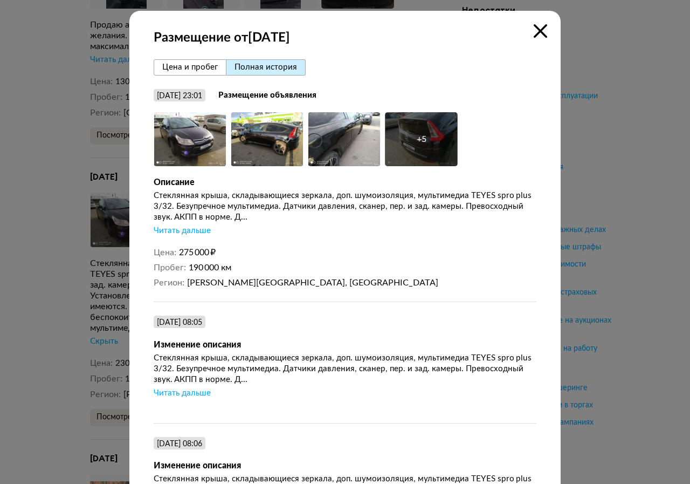
click at [183, 232] on div "Читать дальше" at bounding box center [182, 230] width 57 height 11
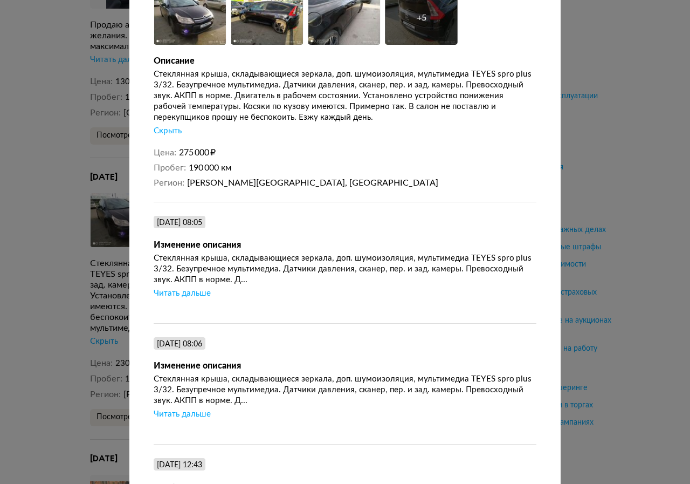
scroll to position [162, 0]
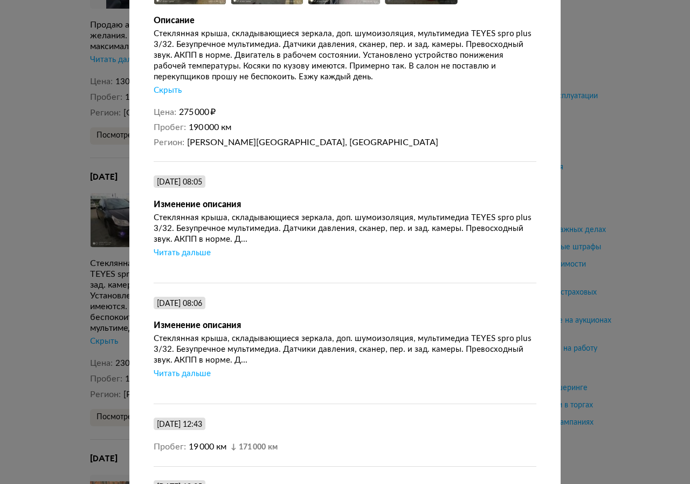
click at [167, 254] on div "Читать дальше" at bounding box center [182, 253] width 57 height 11
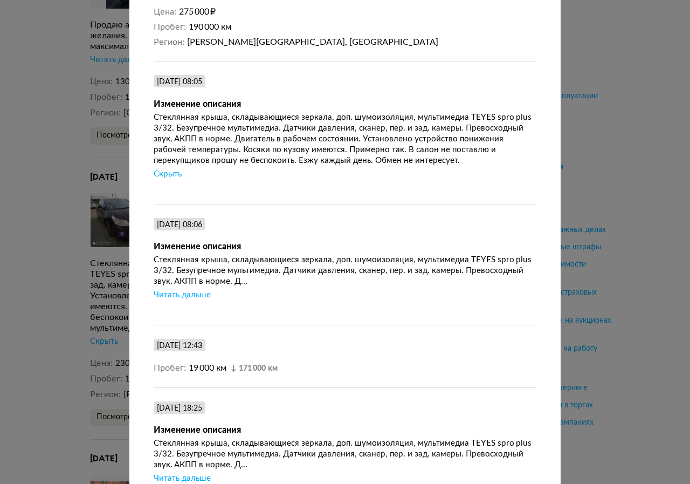
scroll to position [270, 0]
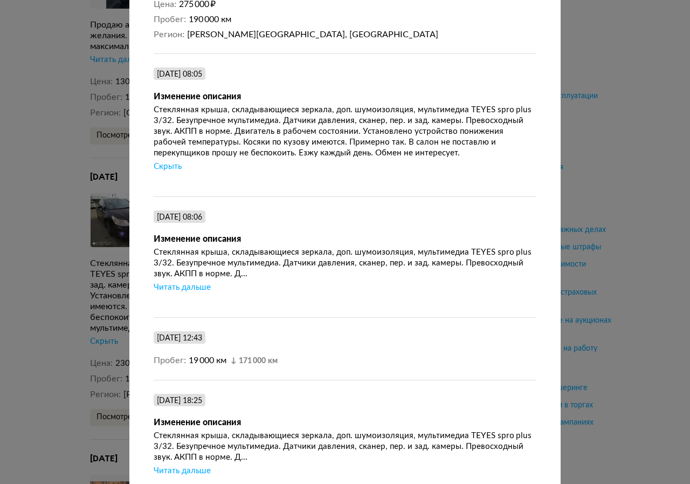
click at [190, 291] on div "Читать дальше" at bounding box center [182, 287] width 57 height 11
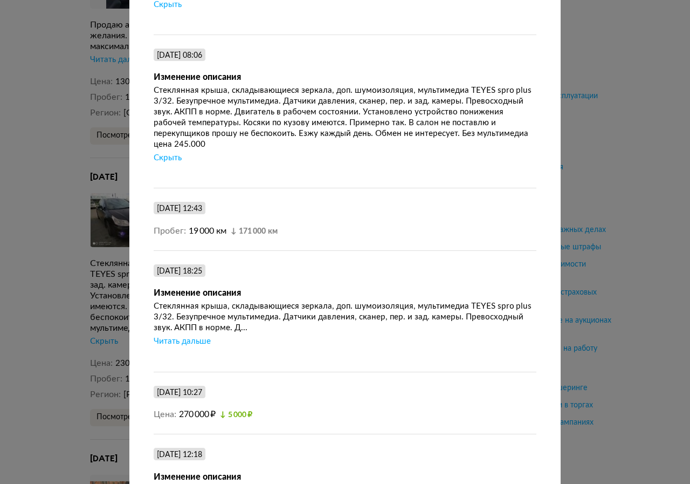
scroll to position [485, 0]
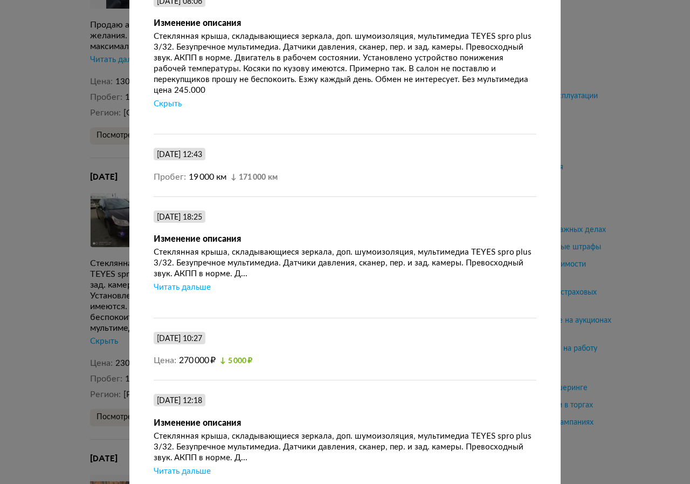
click at [200, 293] on div "Читать дальше" at bounding box center [182, 287] width 57 height 11
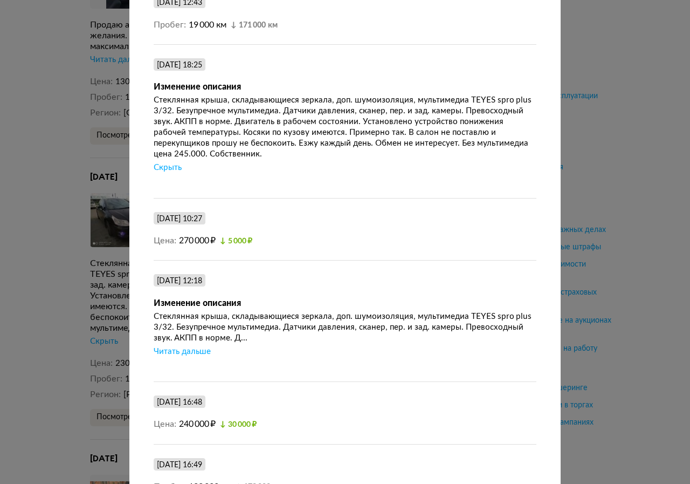
scroll to position [701, 0]
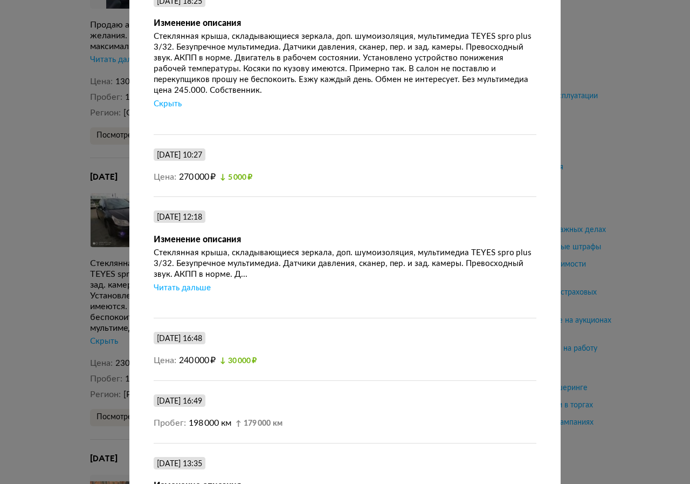
click at [203, 293] on div "Читать дальше" at bounding box center [182, 288] width 57 height 11
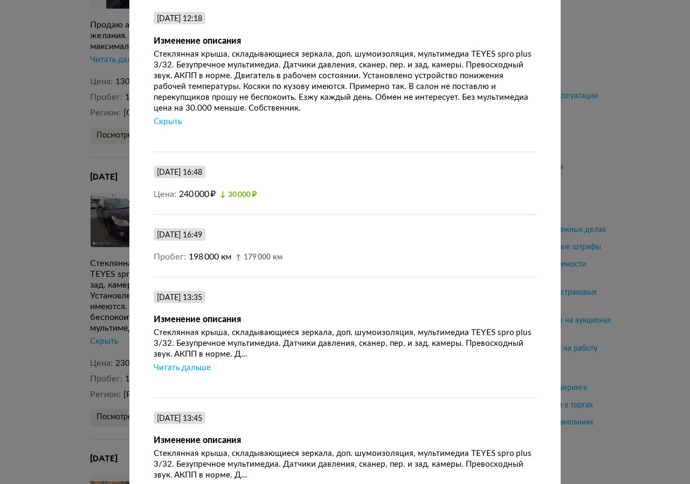
scroll to position [917, 0]
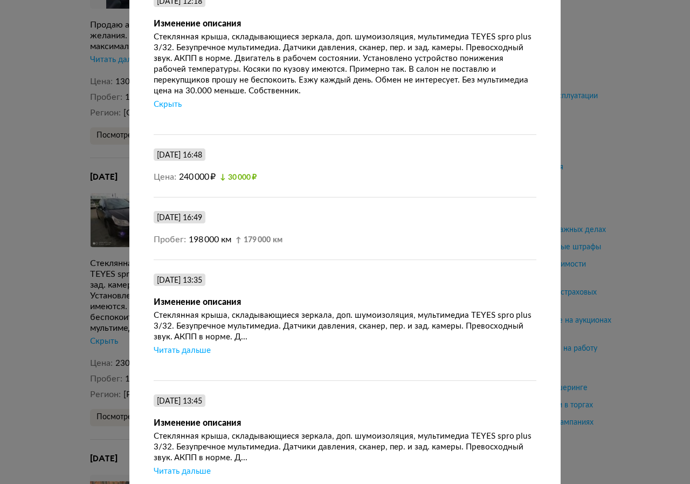
click at [198, 356] on div "Читать дальше" at bounding box center [182, 350] width 57 height 11
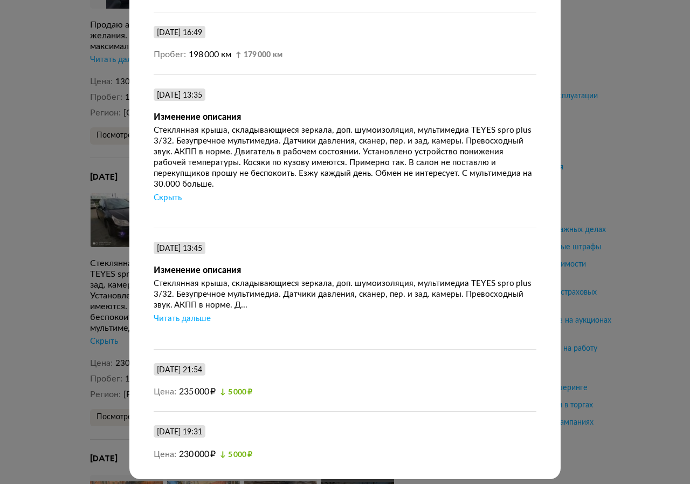
scroll to position [1123, 0]
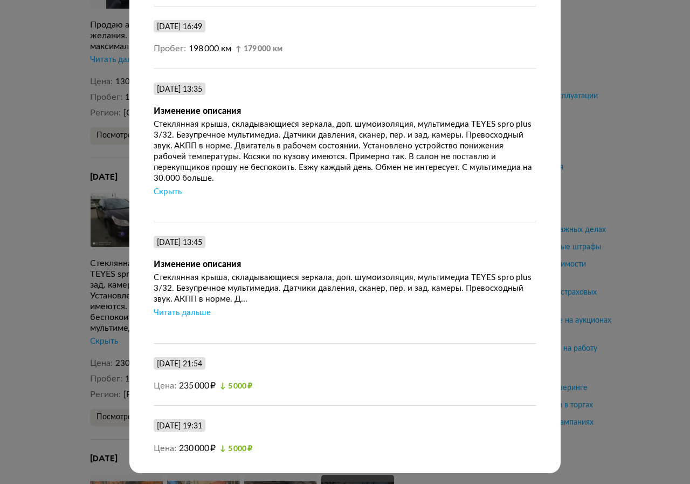
click at [196, 313] on div "Читать дальше" at bounding box center [182, 312] width 57 height 11
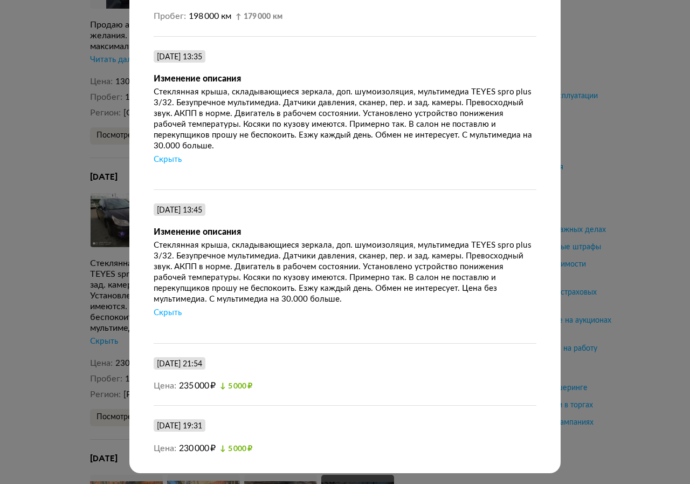
scroll to position [1156, 0]
click at [17, 294] on div "Размещение от [DATE] [PERSON_NAME] и пробег Полная история [DATE] 23:01 Размеще…" at bounding box center [345, 242] width 690 height 484
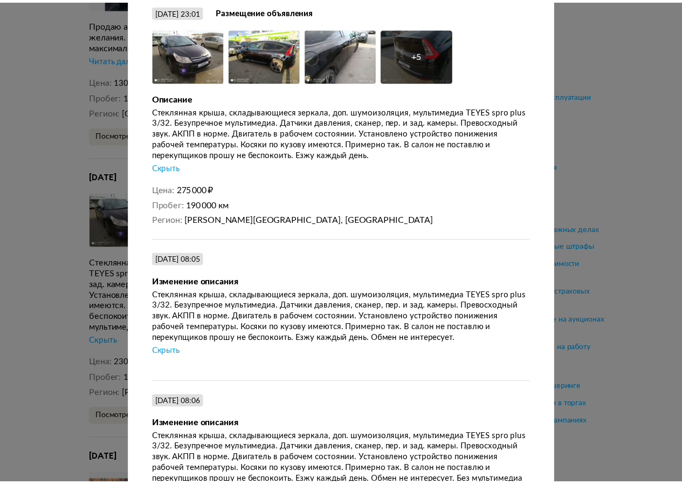
scroll to position [0, 0]
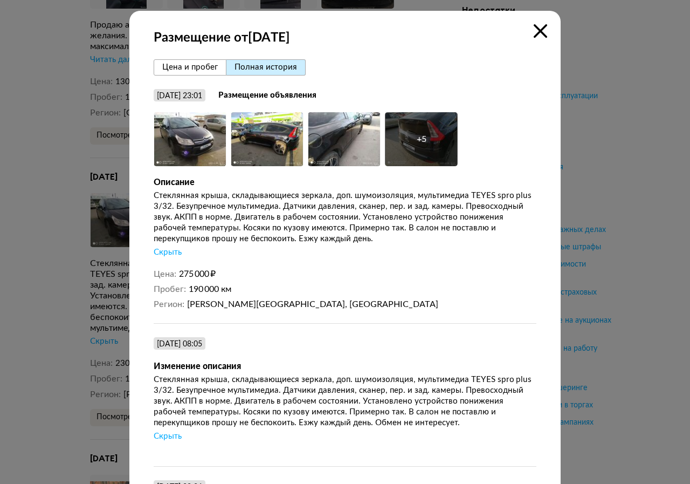
click at [534, 28] on icon at bounding box center [540, 30] width 13 height 13
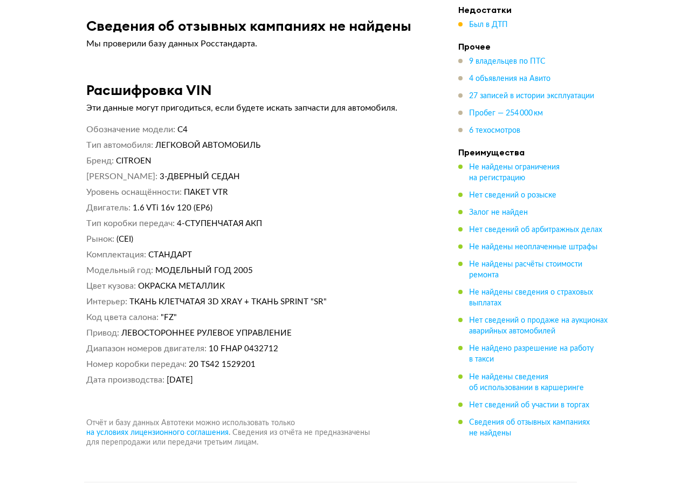
scroll to position [7765, 0]
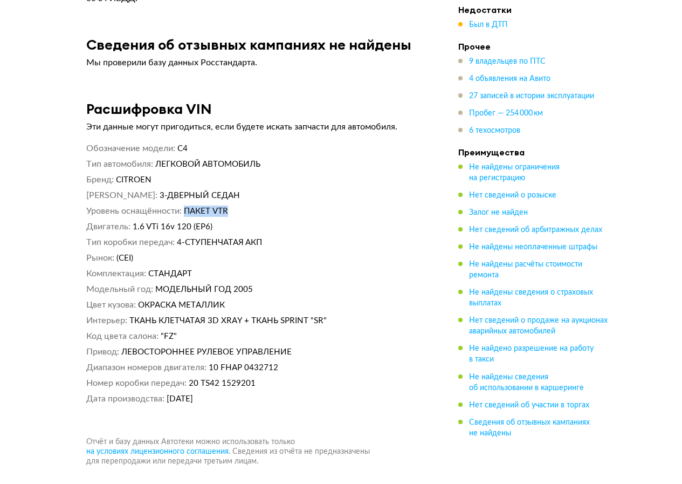
drag, startPoint x: 185, startPoint y: 156, endPoint x: 229, endPoint y: 157, distance: 43.2
click at [228, 207] on span "ПАКЕТ VTR" at bounding box center [206, 211] width 44 height 8
